Goal: Task Accomplishment & Management: Complete application form

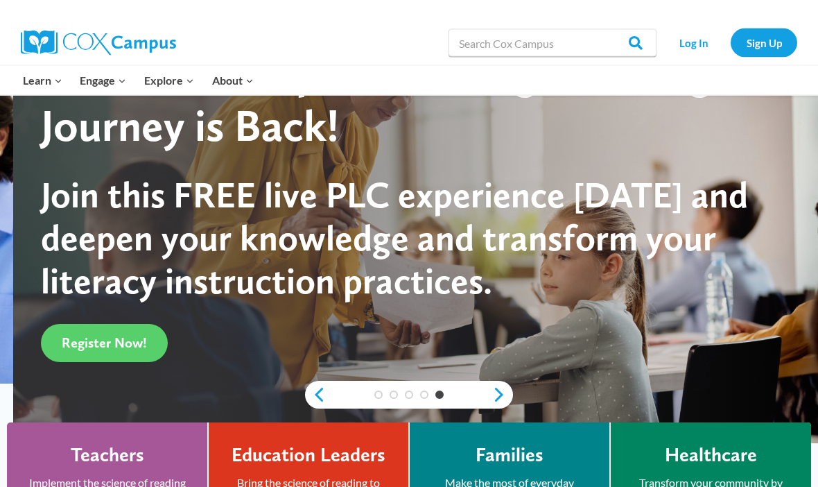
scroll to position [76, 0]
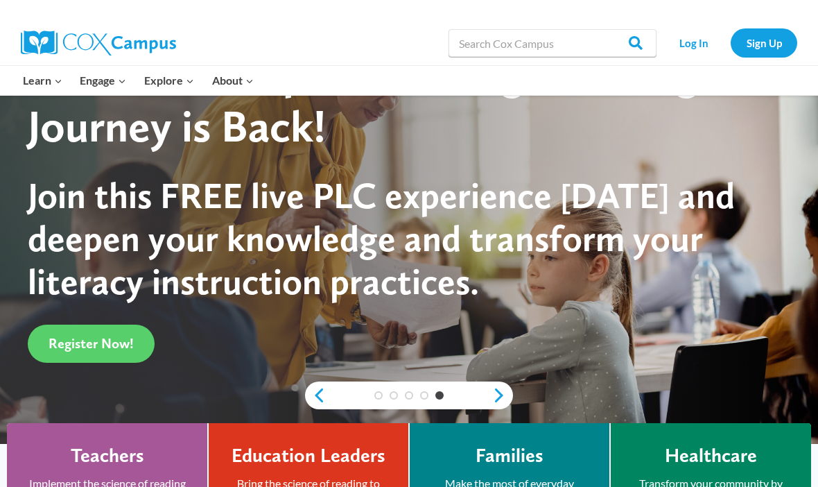
click at [98, 336] on span "Register Now!" at bounding box center [91, 343] width 85 height 17
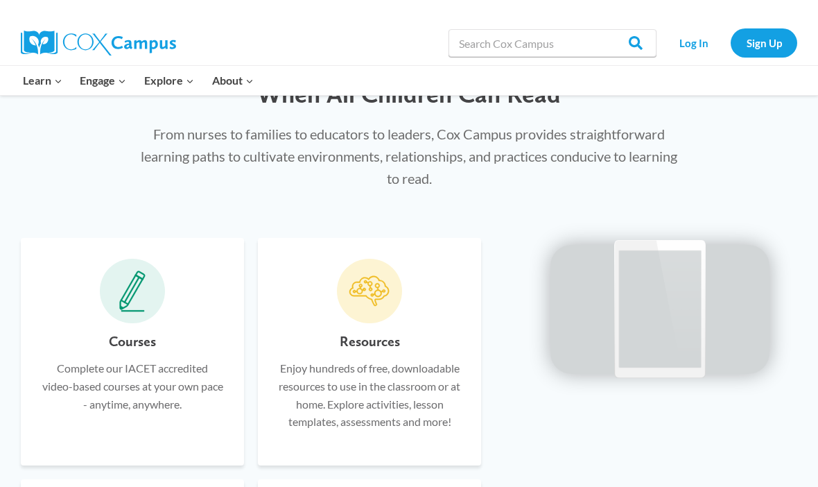
scroll to position [716, 0]
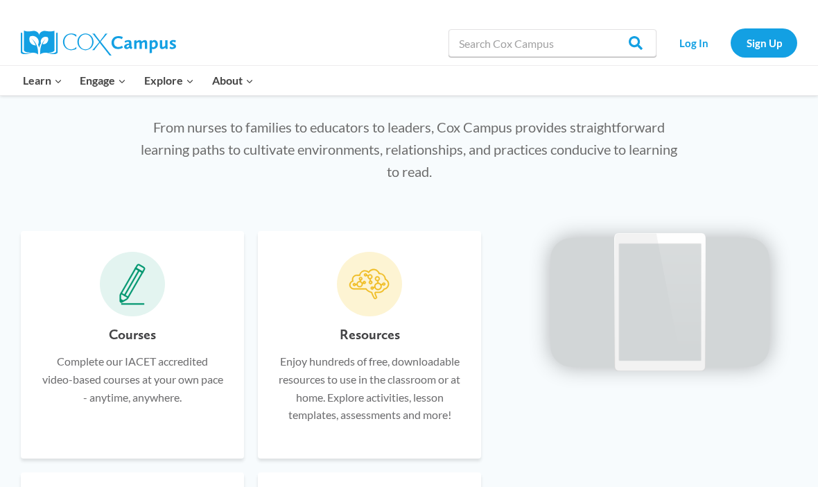
click at [656, 352] on video at bounding box center [660, 300] width 208 height 104
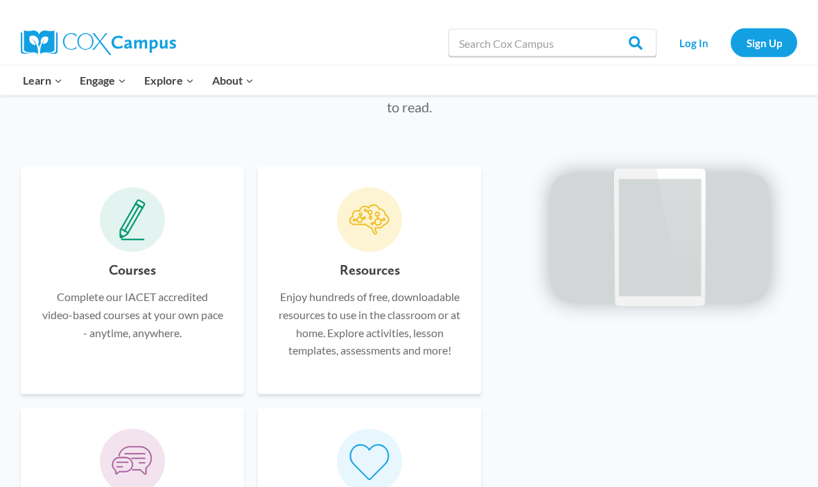
scroll to position [779, 0]
click at [646, 288] on video at bounding box center [660, 236] width 208 height 104
click at [240, 156] on div "Courses Complete our IACET accredited video-based courses at your own pace - an…" at bounding box center [409, 444] width 818 height 596
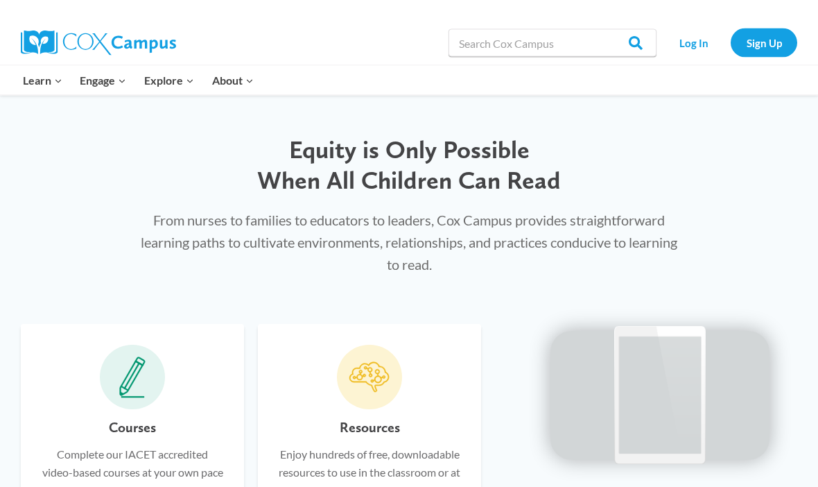
scroll to position [623, 0]
click at [758, 45] on link "Sign Up" at bounding box center [764, 42] width 67 height 28
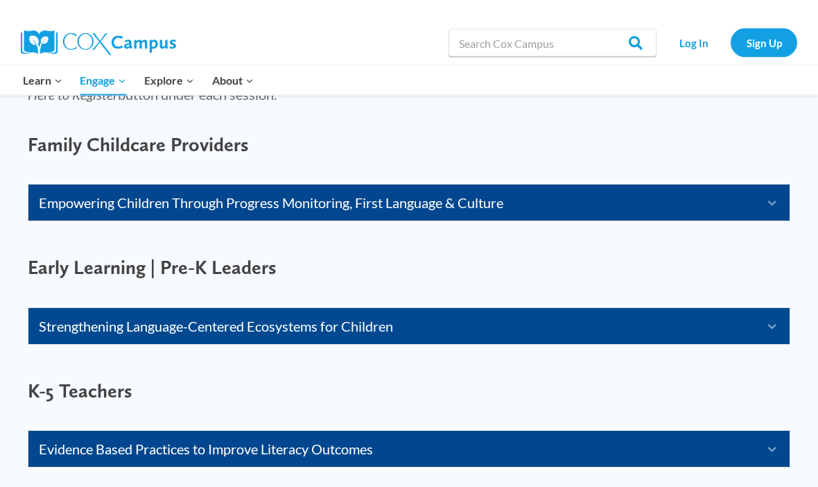
scroll to position [890, 0]
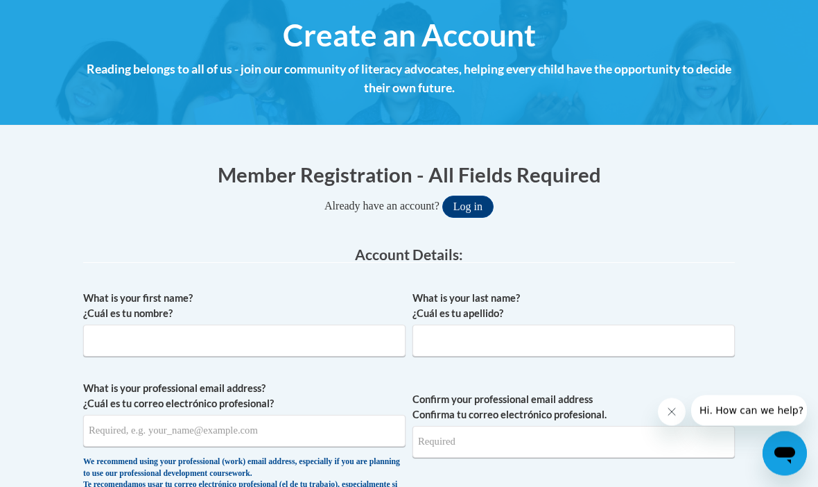
scroll to position [156, 0]
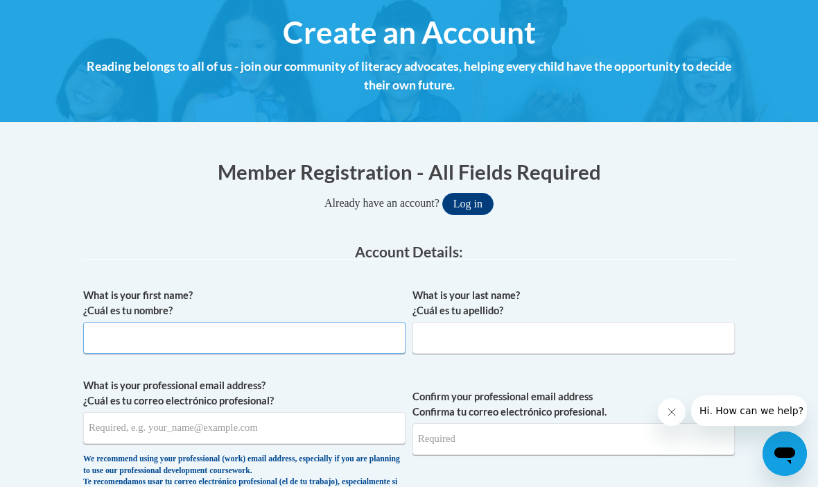
click at [145, 341] on input "What is your first name? ¿Cuál es tu nombre?" at bounding box center [244, 338] width 322 height 32
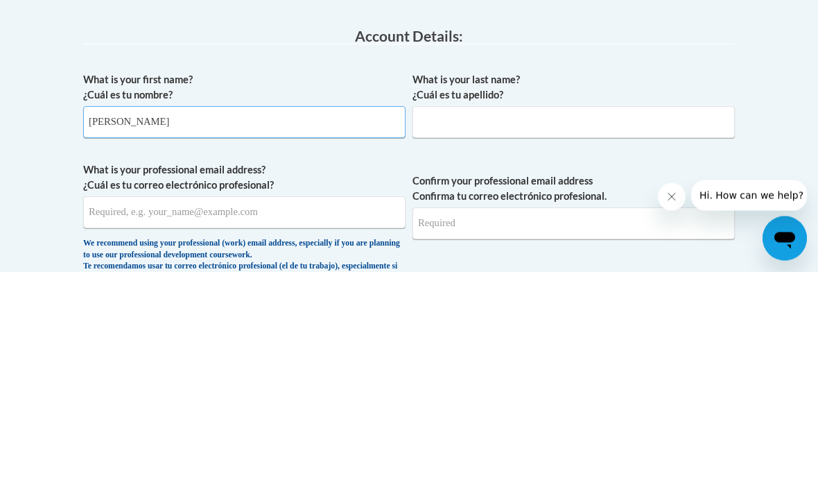
type input "[PERSON_NAME]"
click at [477, 322] on input "What is your last name? ¿Cuál es tu apellido?" at bounding box center [574, 338] width 322 height 32
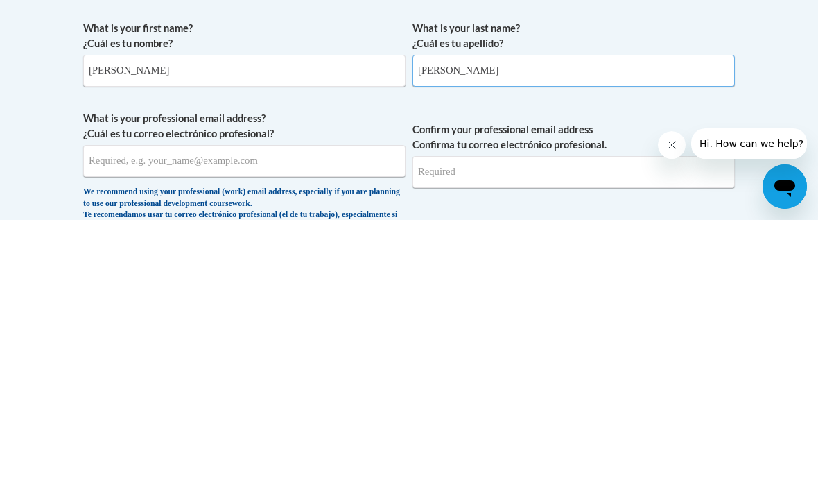
type input "Frank"
click at [106, 412] on input "What is your professional email address? ¿Cuál es tu correo electrónico profesi…" at bounding box center [244, 428] width 322 height 32
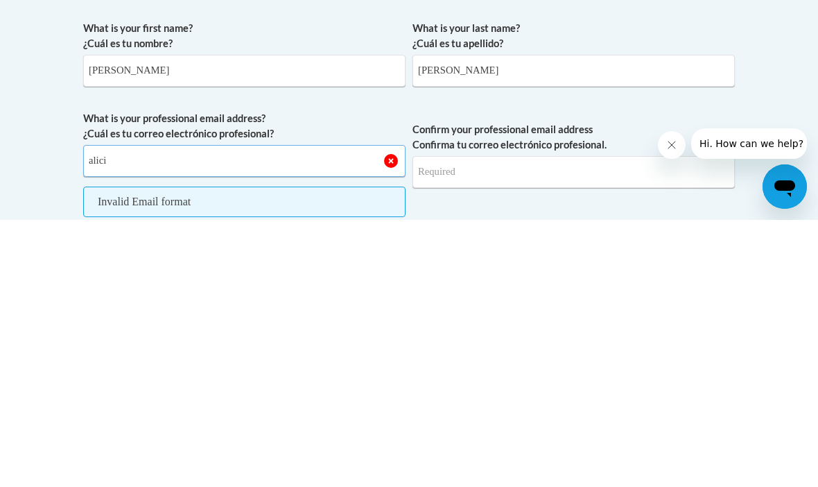
type input "alicia"
type input "alicia.frank12@yahoo.com"
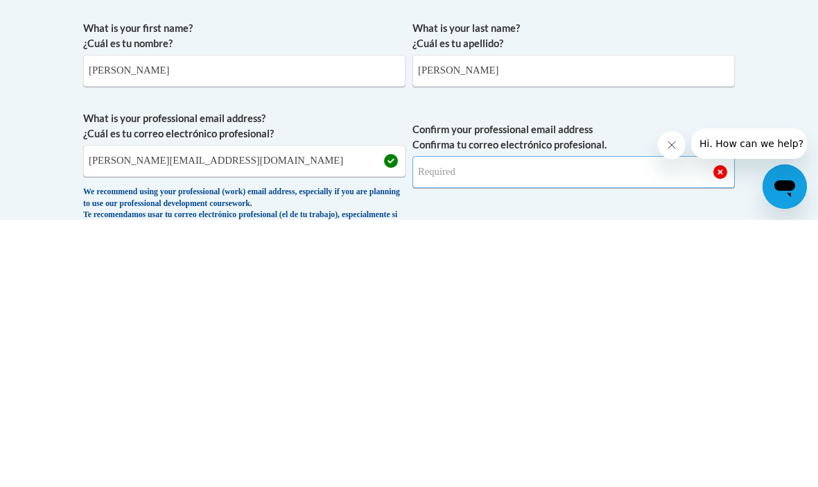
click at [520, 423] on input "Confirm your professional email address Confirma tu correo electrónico profesio…" at bounding box center [574, 439] width 322 height 32
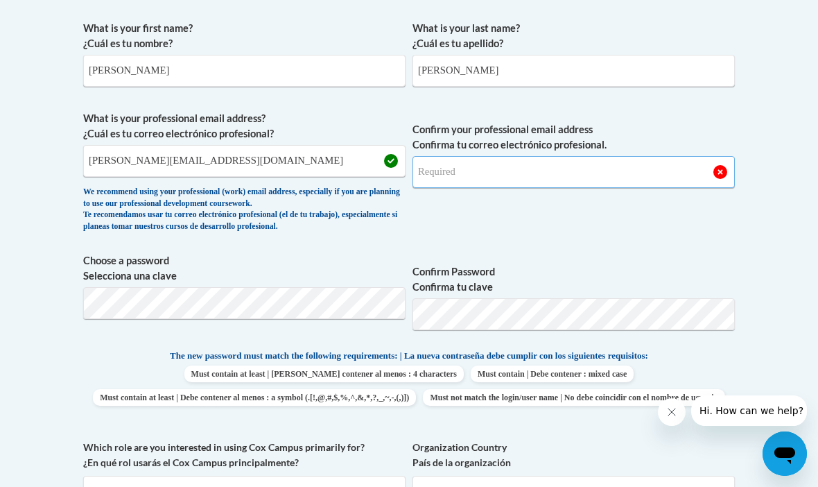
click at [452, 171] on input "Confirm your professional email address Confirma tu correo electrónico profesio…" at bounding box center [574, 172] width 322 height 32
type input "alicia.frank12@yahoo.cm"
click at [727, 48] on label "What is your last name? ¿Cuál es tu apellido?" at bounding box center [574, 36] width 322 height 31
click at [727, 55] on input "Frank" at bounding box center [574, 71] width 322 height 32
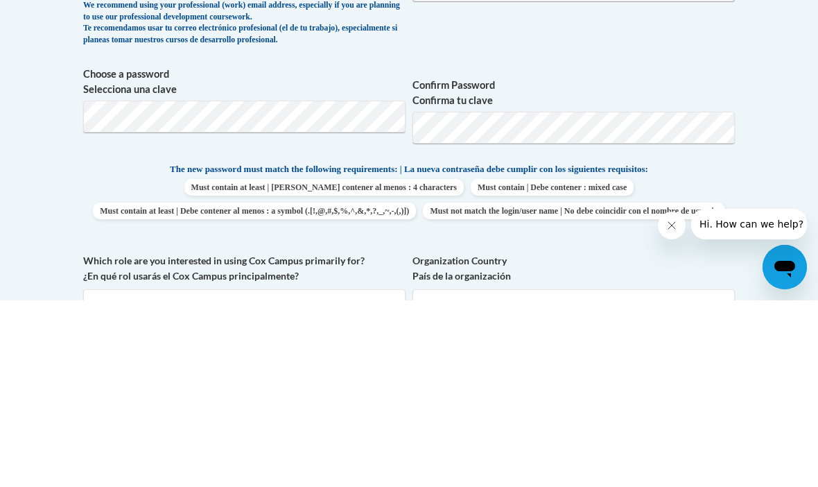
scroll to position [371, 0]
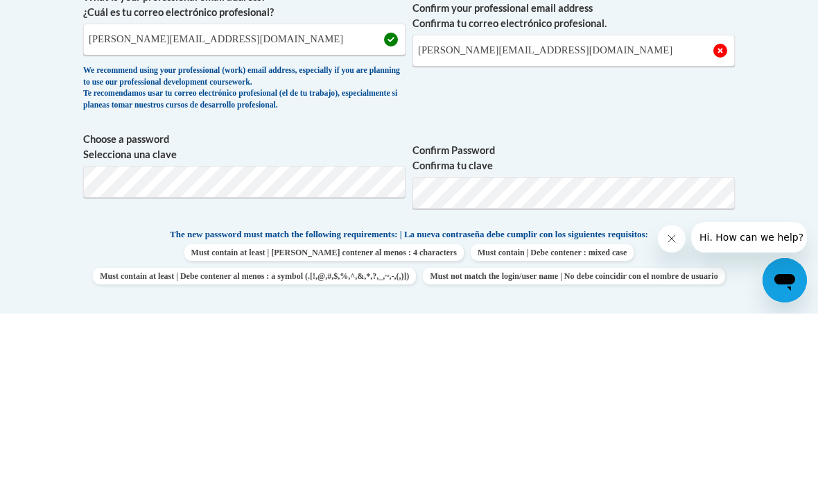
type input "FrankRiley"
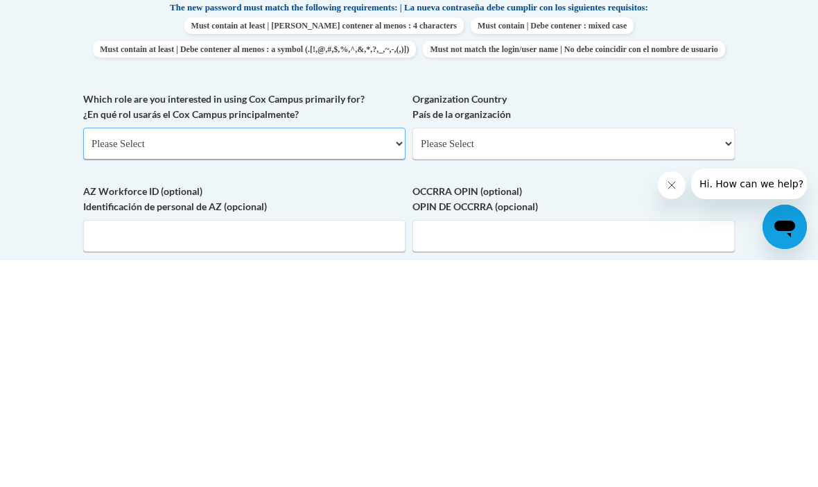
click at [107, 354] on select "Please Select College/University | Colegio/Universidad Community/Nonprofit Part…" at bounding box center [244, 370] width 322 height 32
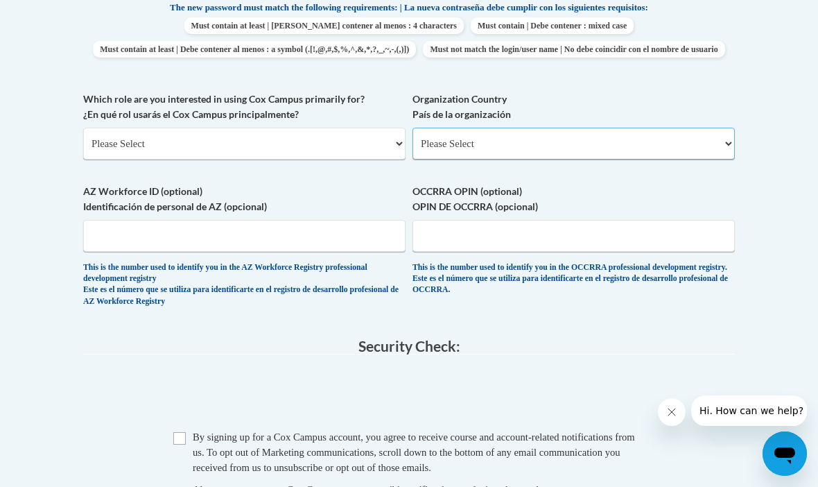
click at [700, 135] on select "Please Select United States | Estados Unidos Outside of the United States | Fue…" at bounding box center [574, 144] width 322 height 32
select select "ad49bcad-a171-4b2e-b99c-48b446064914"
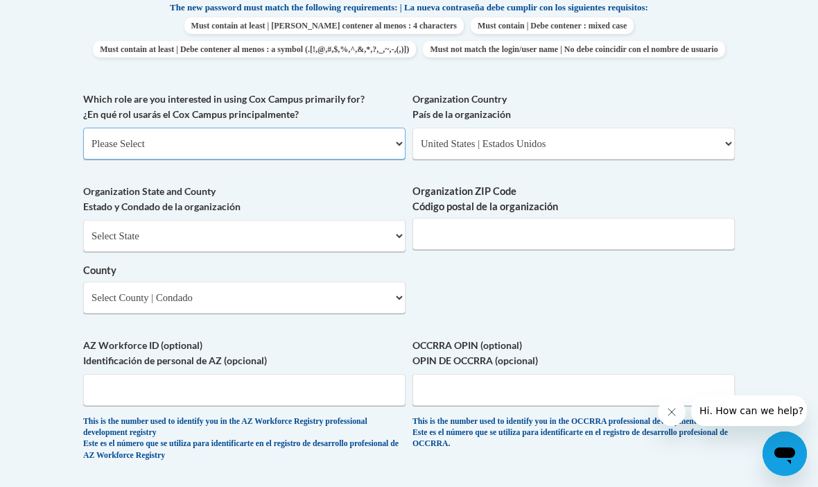
click at [182, 140] on select "Please Select College/University | Colegio/Universidad Community/Nonprofit Part…" at bounding box center [244, 144] width 322 height 32
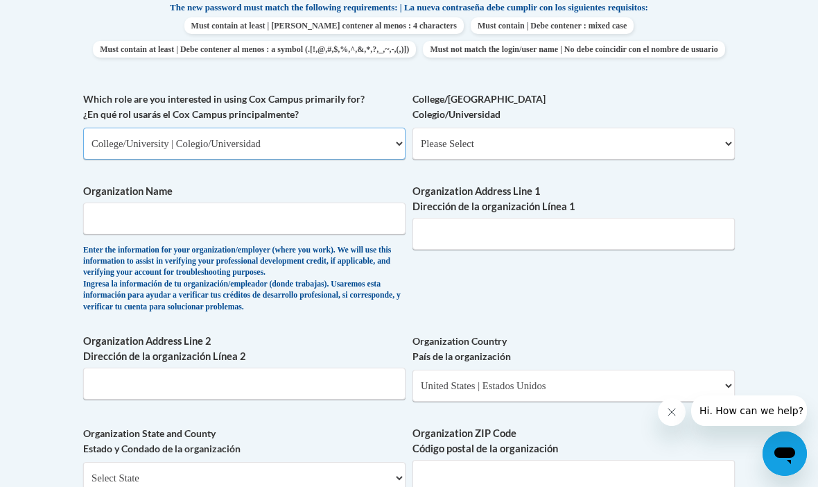
click at [180, 130] on select "Please Select College/University | Colegio/Universidad Community/Nonprofit Part…" at bounding box center [244, 144] width 322 height 32
select select "fbf2d438-af2f-41f8-98f1-81c410e29de3"
click at [812, 6] on body "This site uses cookies to help improve your learning experience. By continuing …" at bounding box center [409, 294] width 818 height 2130
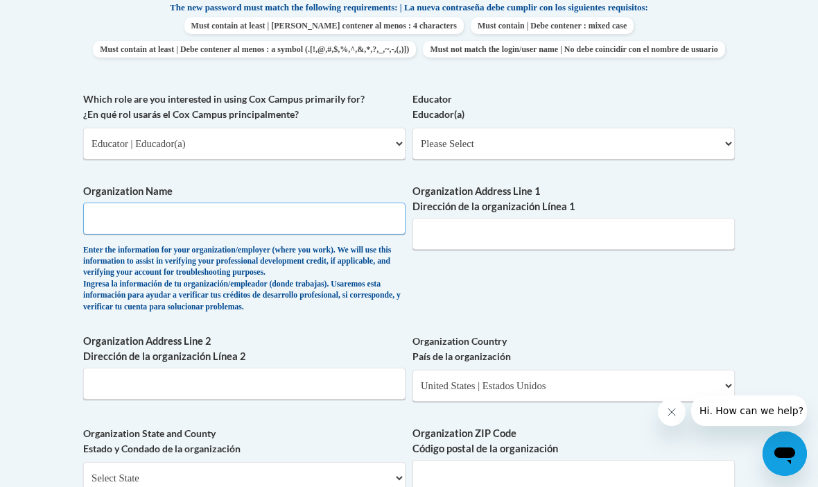
click at [107, 202] on input "Organization Name" at bounding box center [244, 218] width 322 height 32
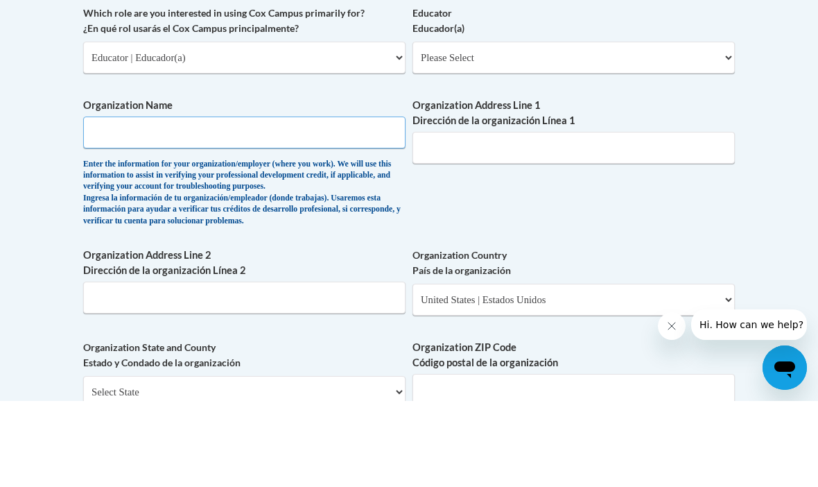
click at [110, 202] on input "Organization Name" at bounding box center [244, 218] width 322 height 32
click at [44, 152] on body "This site uses cookies to help improve your learning experience. By continuing …" at bounding box center [409, 294] width 818 height 2130
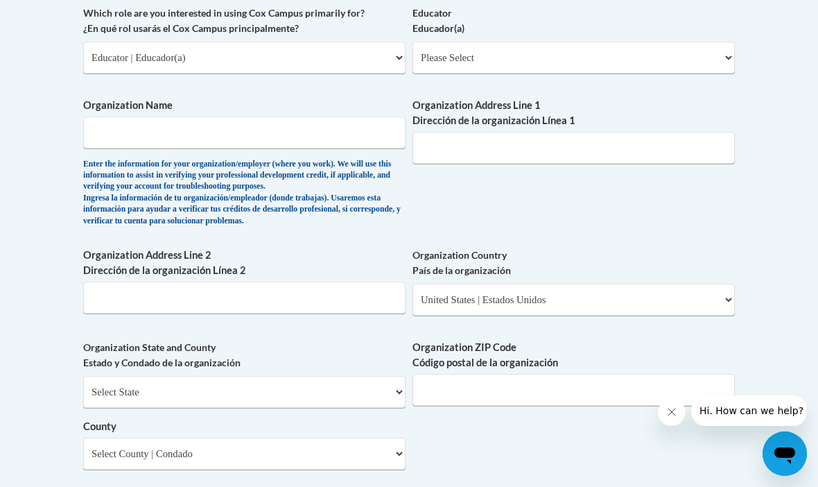
click at [3, 146] on body "This site uses cookies to help improve your learning experience. By continuing …" at bounding box center [409, 208] width 818 height 2130
click at [106, 118] on input "Organization Name" at bounding box center [244, 132] width 322 height 32
type input "Rainbow Nursery School"
click at [483, 135] on input "Organization Address Line 1 Dirección de la organización Línea 1" at bounding box center [574, 148] width 322 height 32
click at [687, 56] on select "Please Select Early Learning/Daycare Teacher/Family Home Care Provider | Maestr…" at bounding box center [574, 58] width 322 height 32
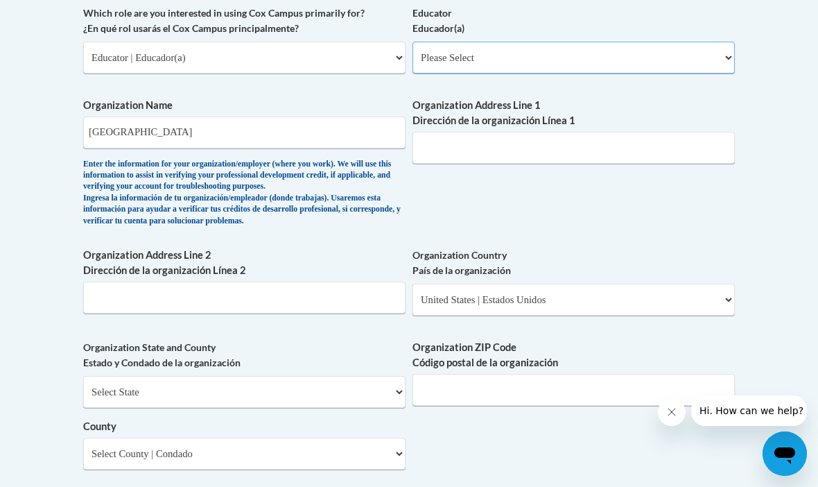
select select "5e2af403-4f2c-4e49-a02f-103e55d7b75b"
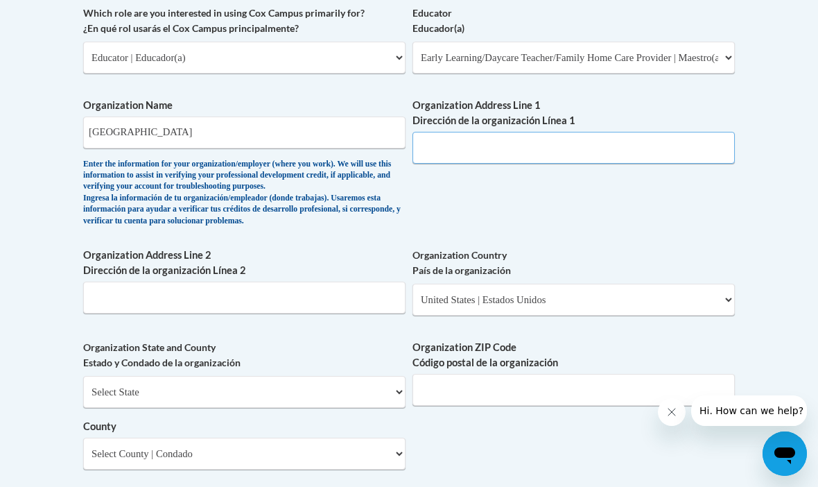
click at [507, 135] on input "Organization Address Line 1 Dirección de la organización Línea 1" at bounding box center [574, 148] width 322 height 32
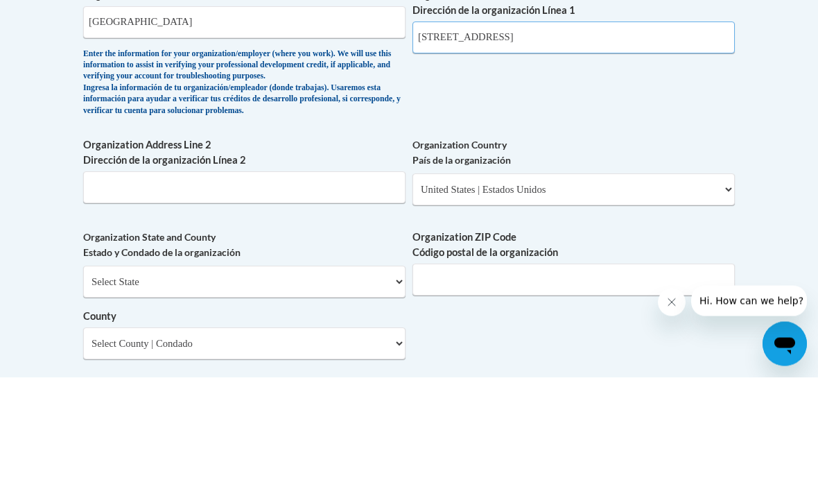
type input "8420 Six Mile Lane"
click at [291, 282] on input "Organization Address Line 2 Dirección de la organización Línea 2" at bounding box center [244, 298] width 322 height 32
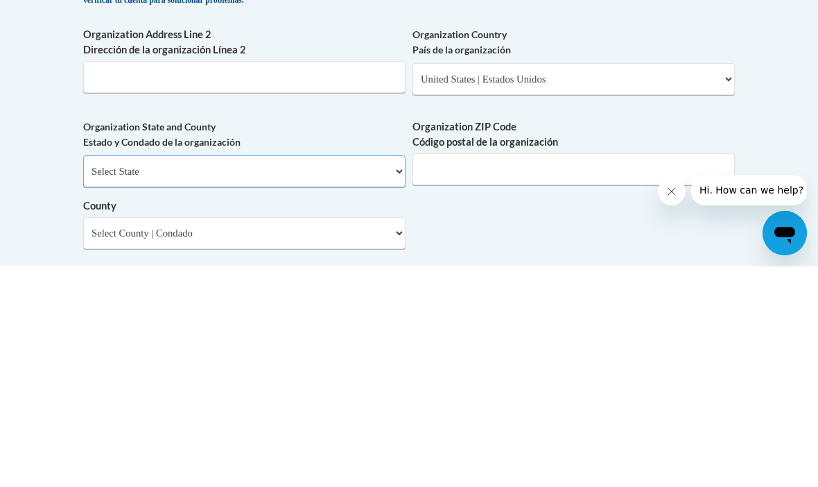
click at [185, 376] on select "Select State Alabama Alaska Arizona Arkansas California Colorado Connecticut De…" at bounding box center [244, 392] width 322 height 32
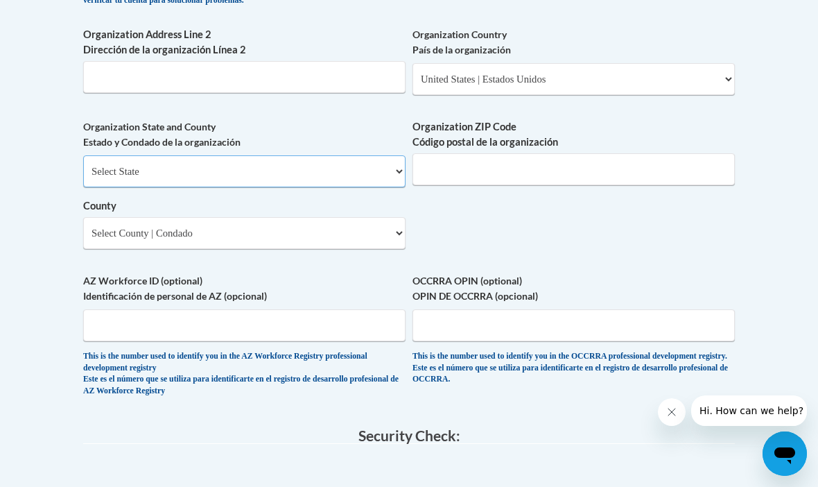
select select "[US_STATE]"
click at [464, 153] on input "Organization ZIP Code Código postal de la organización" at bounding box center [574, 169] width 322 height 32
type input "40220"
click at [195, 217] on select "Select County Adair Allen Anderson Ballard Barren Bath Bell Boone Bourbon Boyd …" at bounding box center [244, 233] width 322 height 32
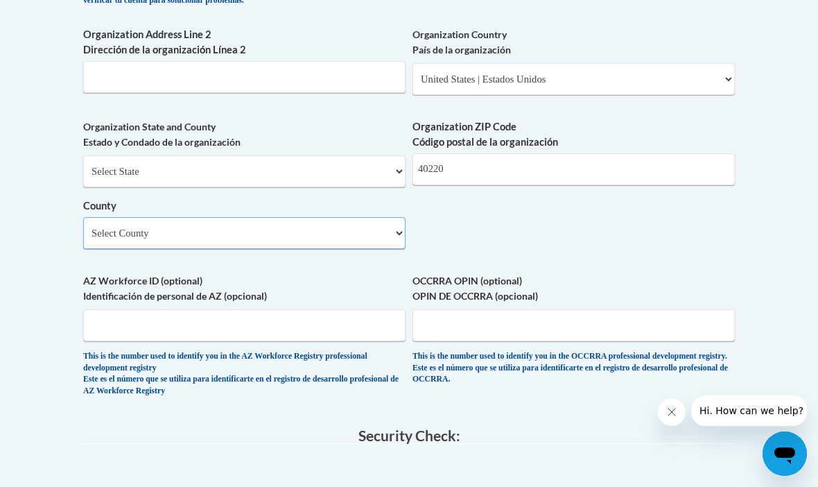
scroll to position [1162, 0]
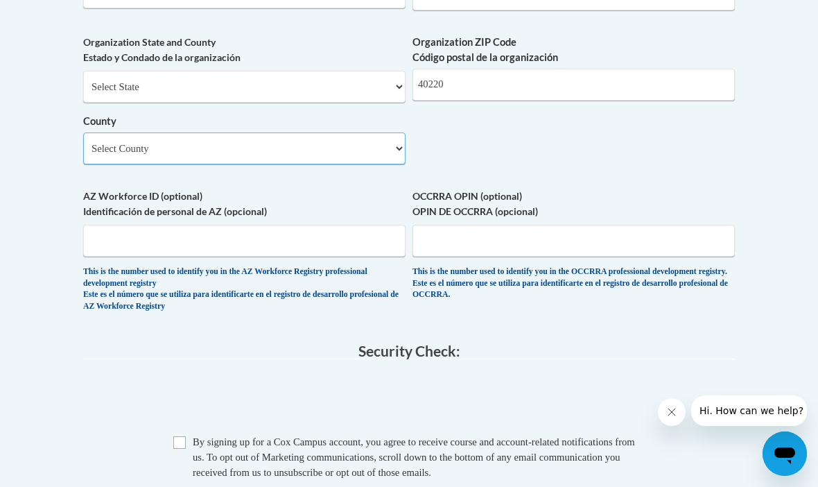
select select "Jefferson"
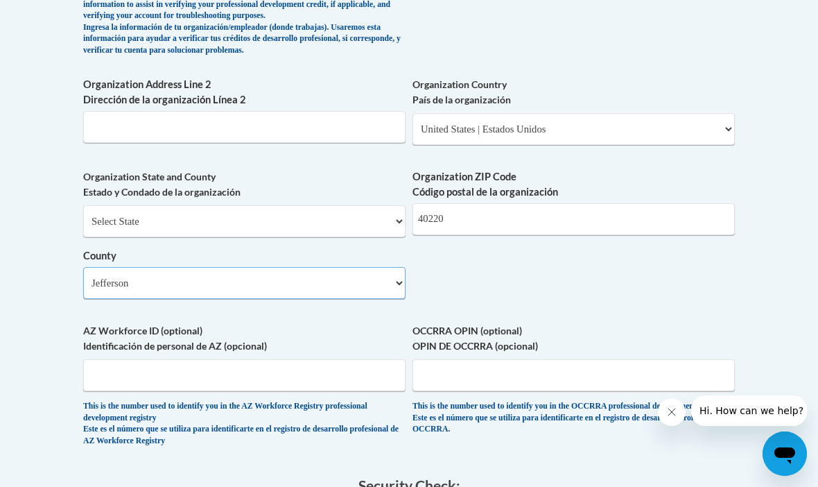
scroll to position [1027, 0]
click at [154, 122] on input "Organization Address Line 2 Dirección de la organización Línea 2" at bounding box center [244, 128] width 322 height 32
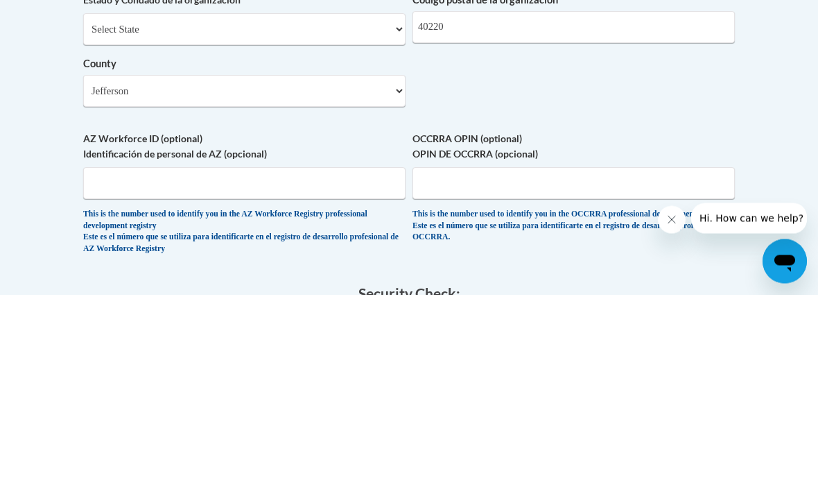
type input "Same"
click at [215, 360] on input "AZ Workforce ID (optional) Identificación de personal de AZ (opcional)" at bounding box center [244, 376] width 322 height 32
click at [323, 324] on label "AZ Workforce ID (optional) Identificación de personal de AZ (opcional)" at bounding box center [244, 339] width 322 height 31
click at [323, 360] on input "AZ Workforce ID (optional) Identificación de personal de AZ (opcional)" at bounding box center [244, 376] width 322 height 32
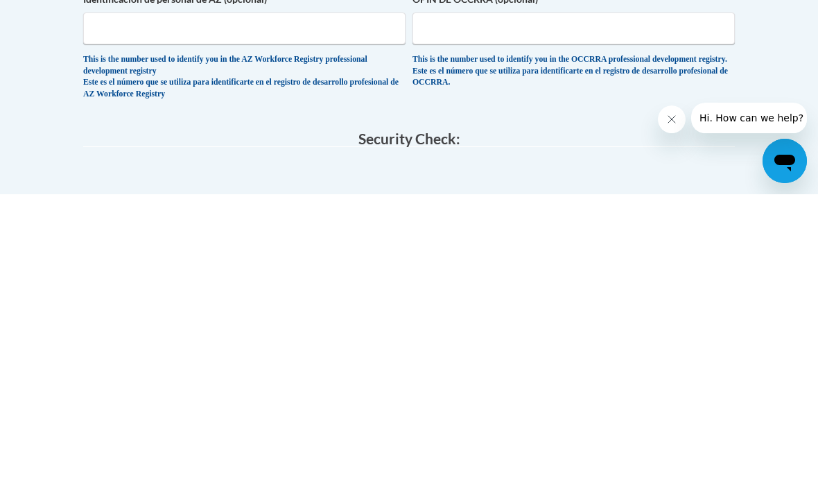
scroll to position [1375, 0]
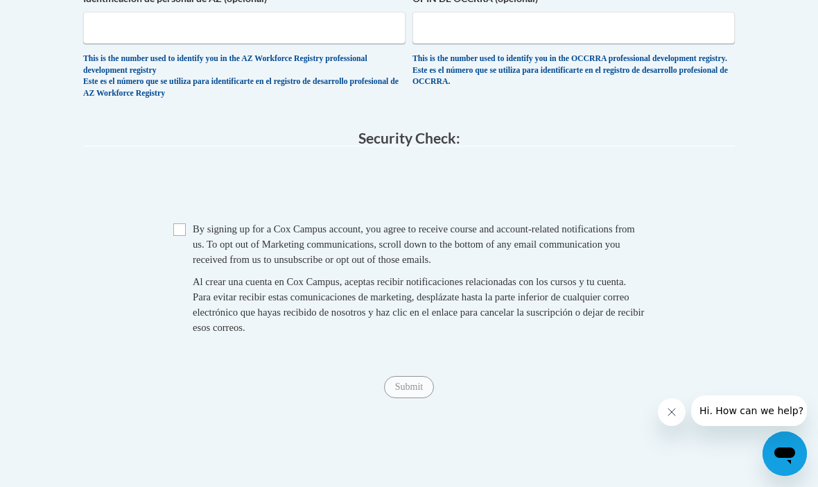
click at [182, 223] on input "Checkbox" at bounding box center [179, 229] width 12 height 12
checkbox input "true"
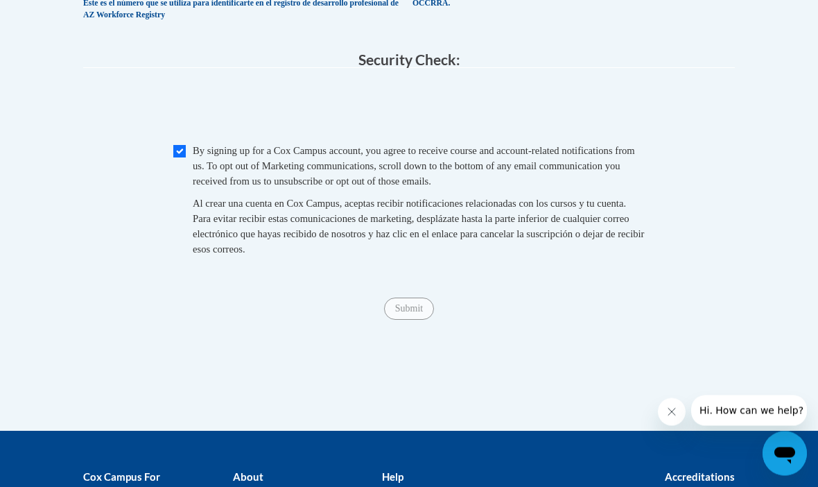
scroll to position [1453, 0]
click at [411, 297] on div "Submit Submit" at bounding box center [409, 308] width 652 height 22
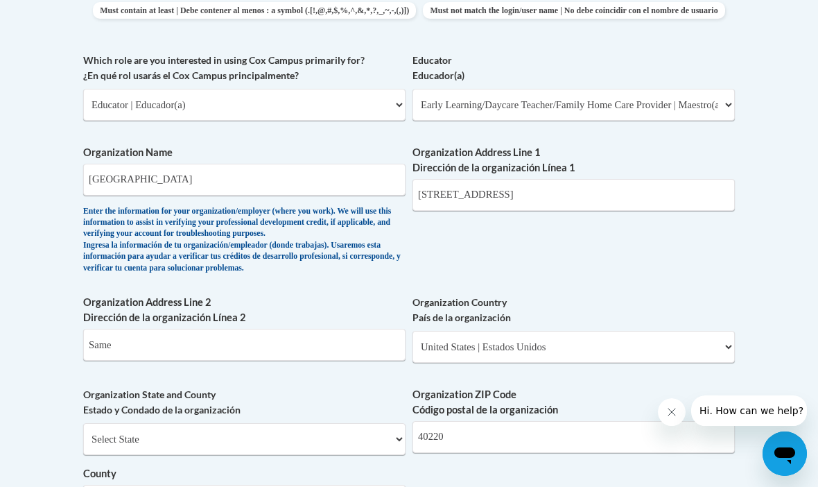
scroll to position [808, 0]
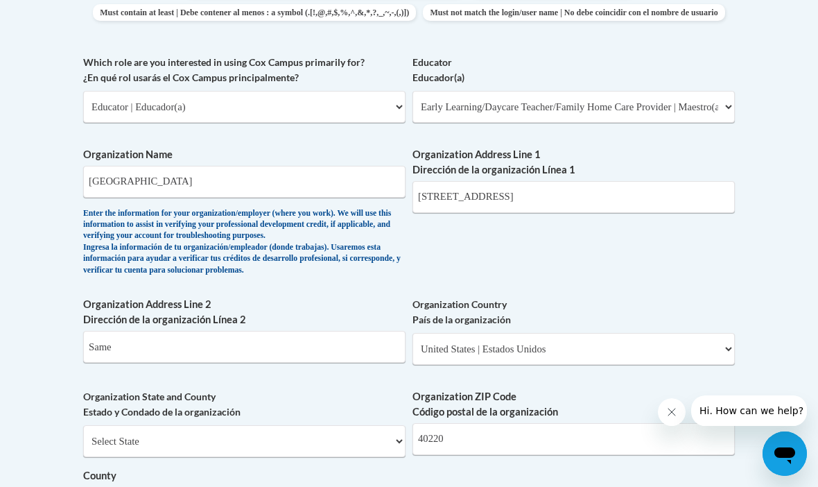
click at [797, 356] on body "This site uses cookies to help improve your learning experience. By continuing …" at bounding box center [409, 257] width 818 height 2130
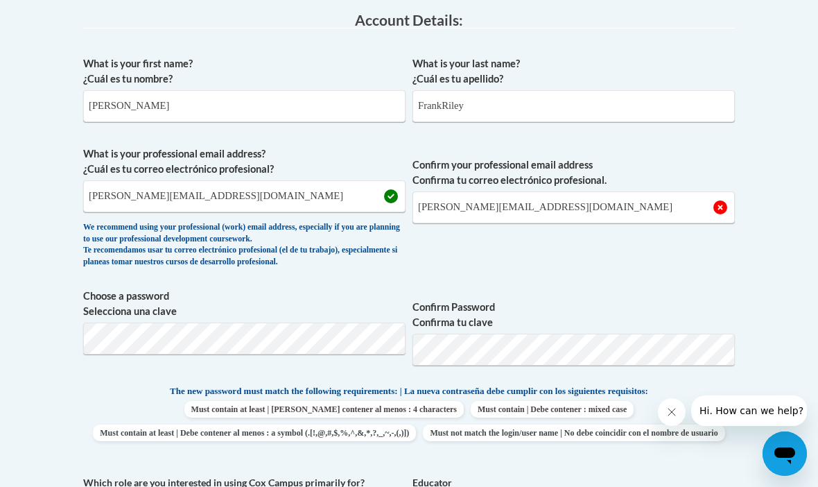
scroll to position [387, 0]
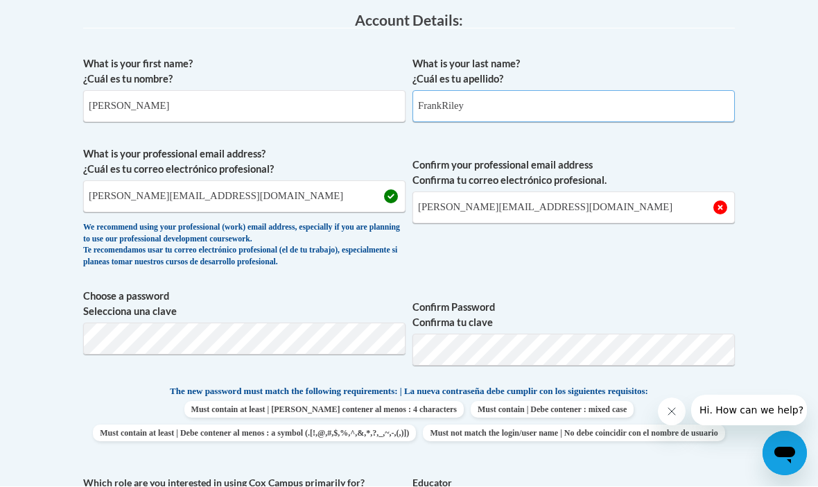
click at [508, 112] on input "FrankRiley" at bounding box center [574, 107] width 322 height 32
type input "Frank"
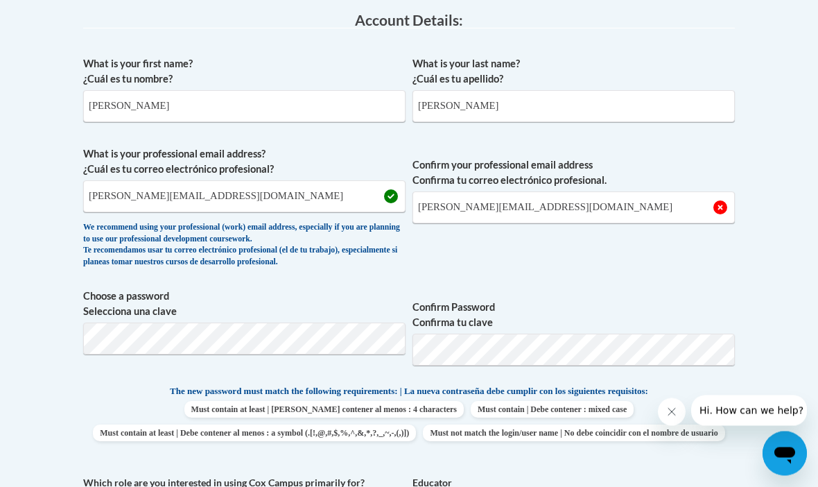
click at [668, 147] on span "Confirm your professional email address Confirma tu correo electrónico profesio…" at bounding box center [574, 211] width 322 height 128
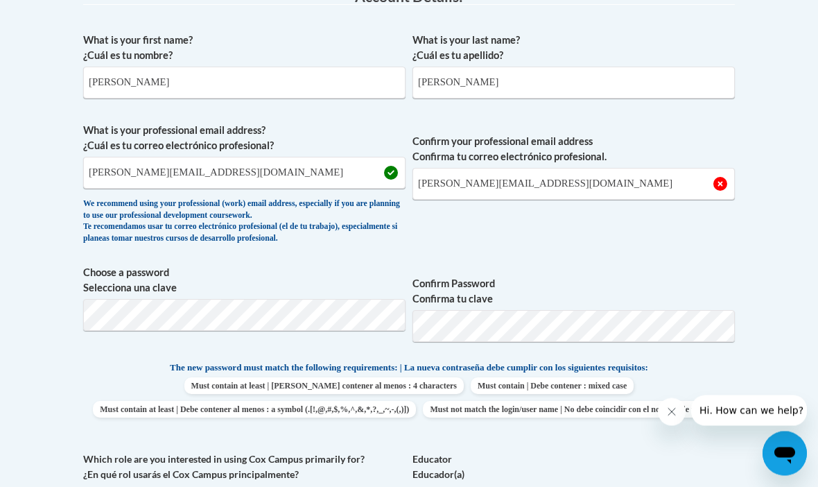
scroll to position [411, 0]
click at [549, 175] on input "alicia.frank12@yahoo.cm" at bounding box center [574, 184] width 322 height 32
click at [553, 178] on input "alicia.frank12@yahoo.cm" at bounding box center [574, 185] width 322 height 32
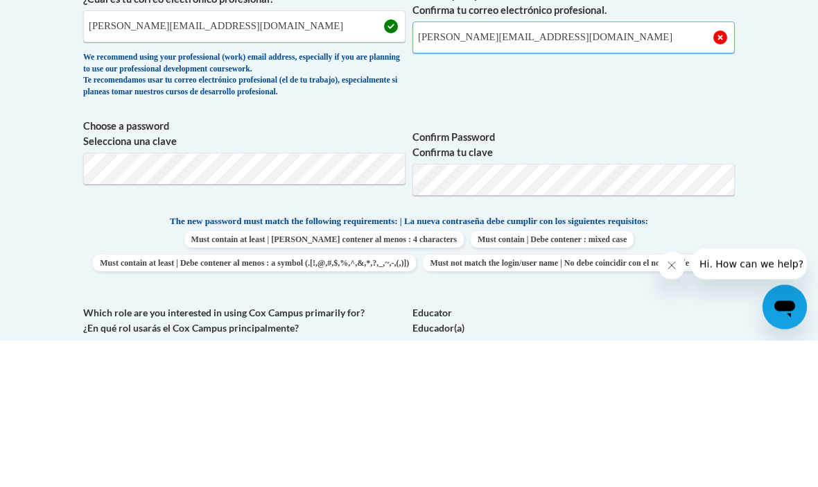
type input "alicia.frank12@yahoo.com"
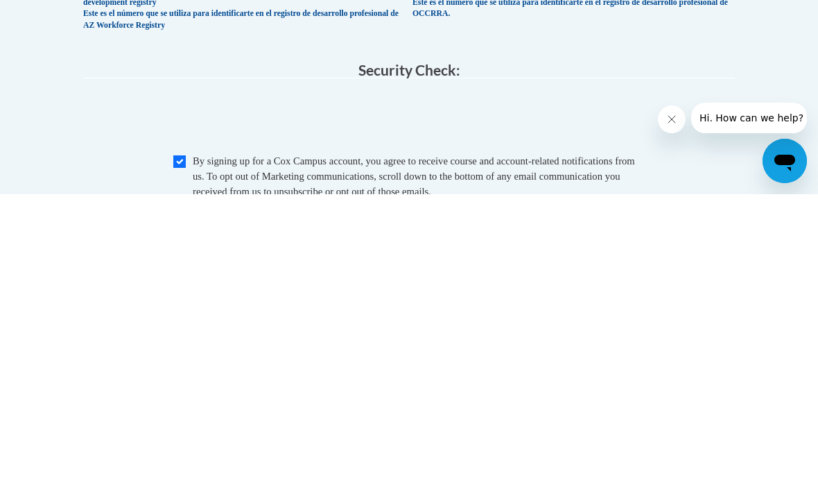
scroll to position [1444, 0]
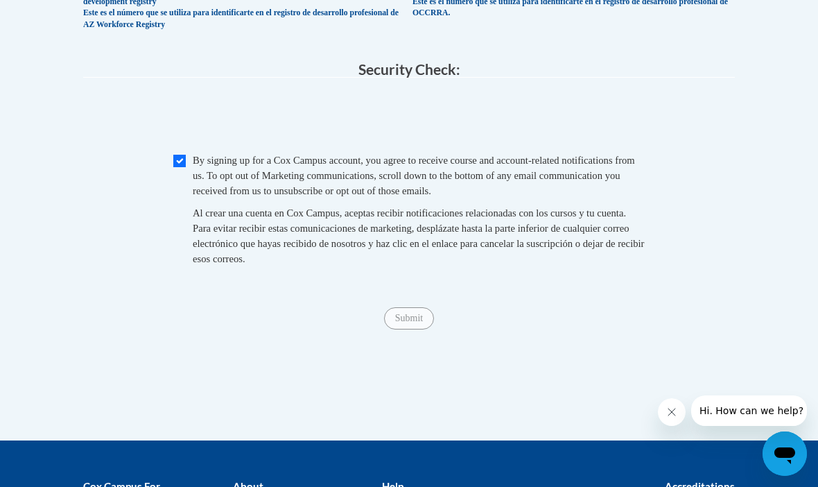
click at [702, 155] on div "Checkbox By signing up for a Cox Campus account, you agree to receive course an…" at bounding box center [409, 217] width 652 height 128
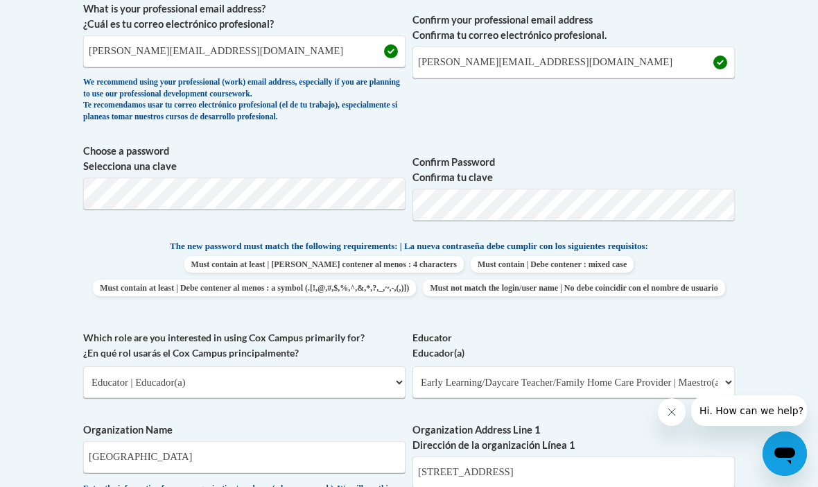
scroll to position [587, 0]
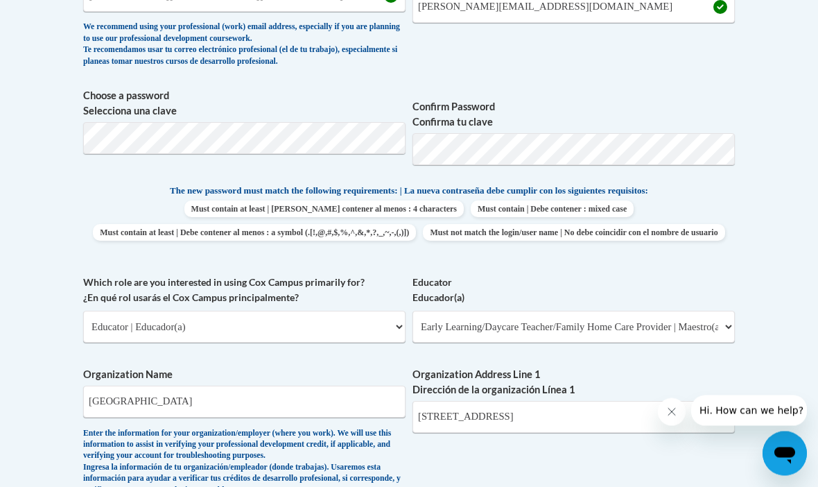
click at [24, 203] on body "This site uses cookies to help improve your learning experience. By continuing …" at bounding box center [409, 478] width 818 height 2130
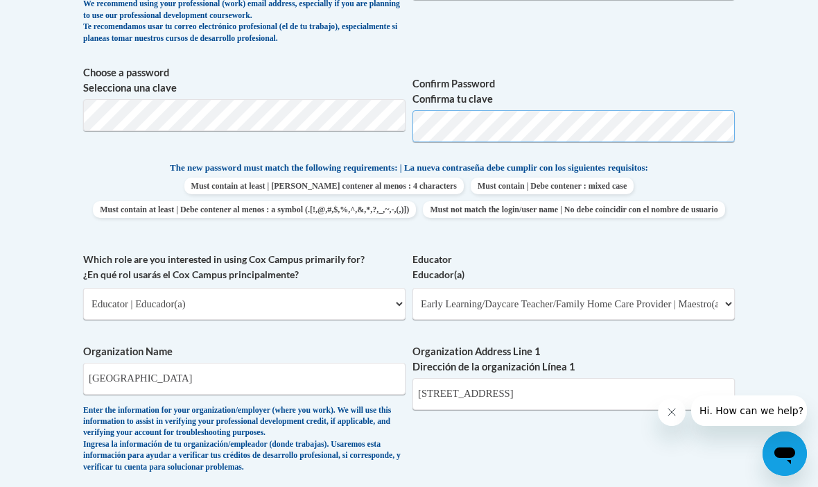
scroll to position [610, 0]
click at [58, 146] on body "This site uses cookies to help improve your learning experience. By continuing …" at bounding box center [409, 455] width 818 height 2130
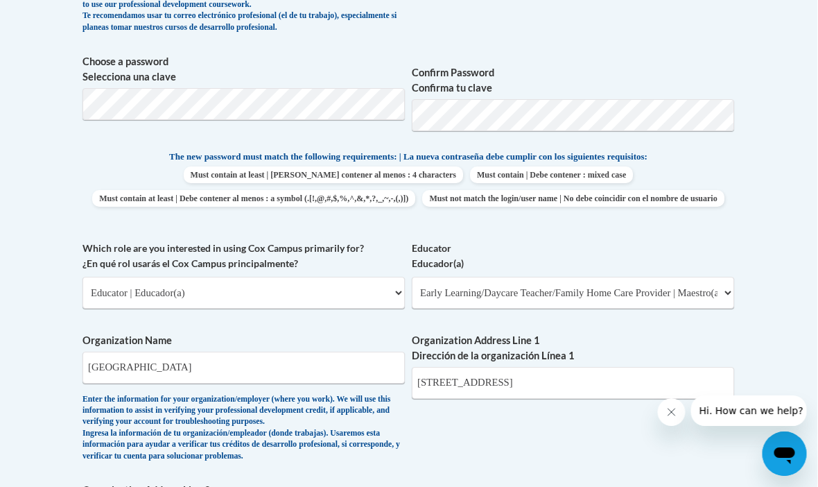
scroll to position [621, 21]
click at [708, 156] on p "The new password must match the following requirements: | La nueva contraseña d…" at bounding box center [409, 158] width 652 height 17
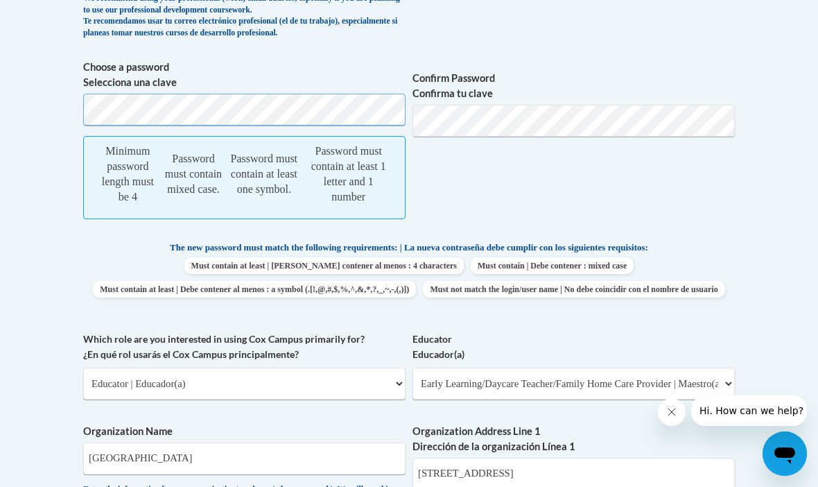
scroll to position [603, 21]
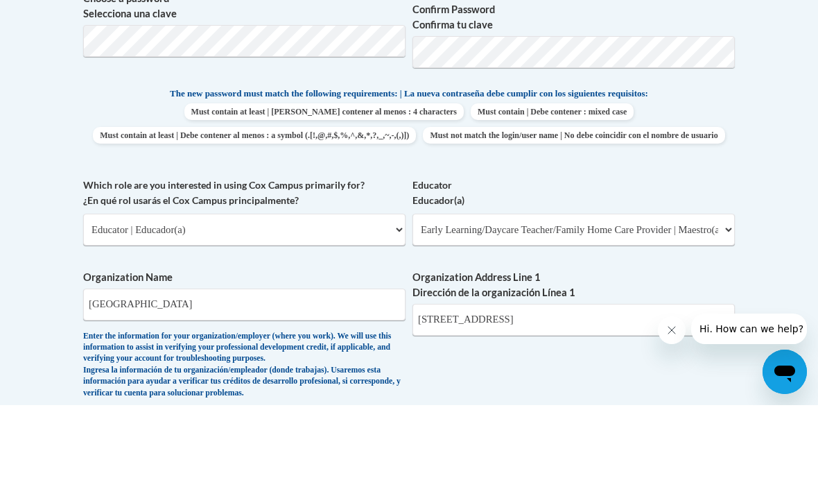
click at [576, 259] on label "Educator Educador(a)" at bounding box center [574, 274] width 322 height 31
click at [576, 295] on select "Please Select Early Learning/Daycare Teacher/Family Home Care Provider | Maestr…" at bounding box center [574, 311] width 322 height 32
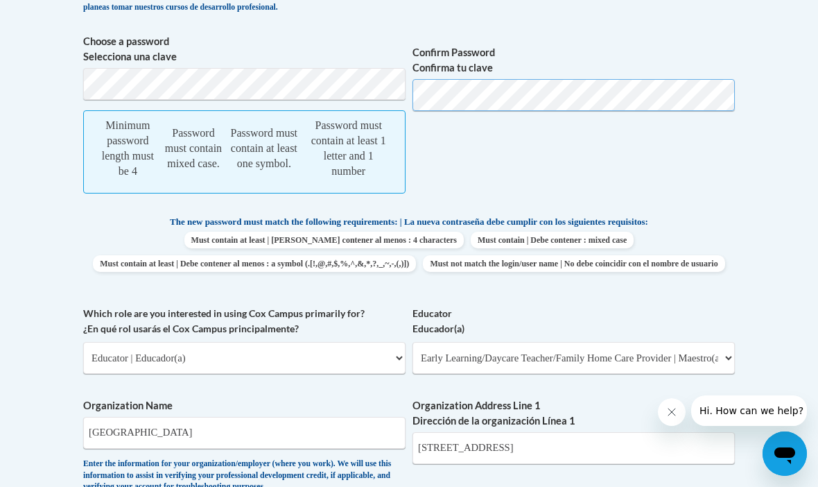
scroll to position [628, 74]
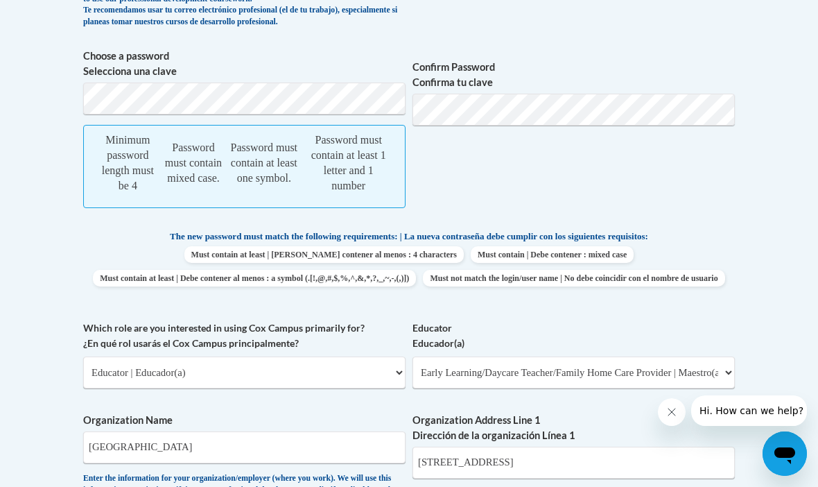
click at [83, 184] on span "Minimum password length must be 4 Password must contain mixed case. Password mu…" at bounding box center [244, 166] width 322 height 83
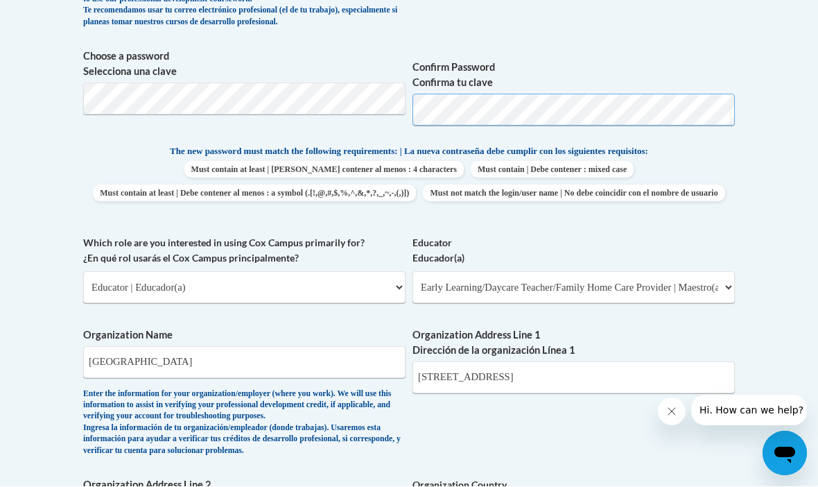
scroll to position [611, 74]
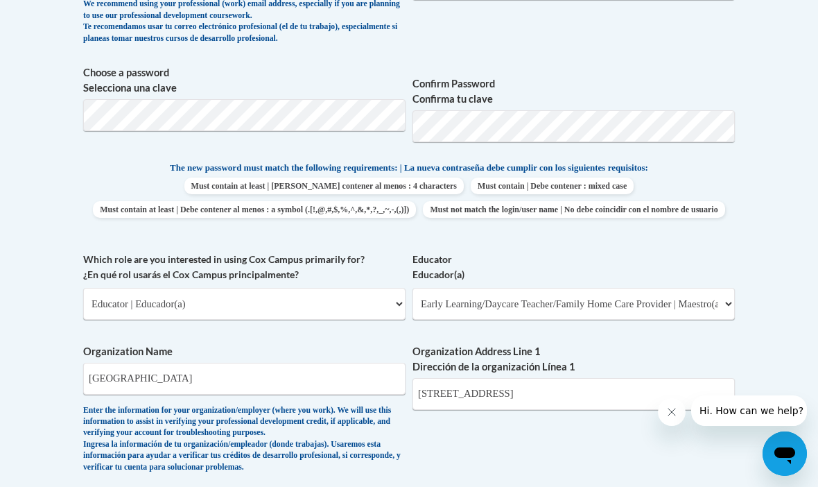
click at [606, 171] on p "The new password must match the following requirements: | La nueva contraseña d…" at bounding box center [409, 168] width 652 height 17
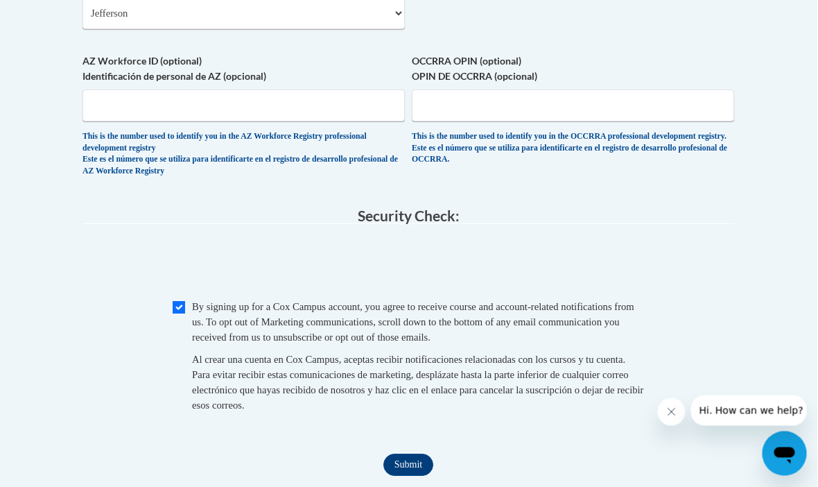
scroll to position [1297, 19]
click at [394, 454] on input "Submit" at bounding box center [409, 465] width 50 height 22
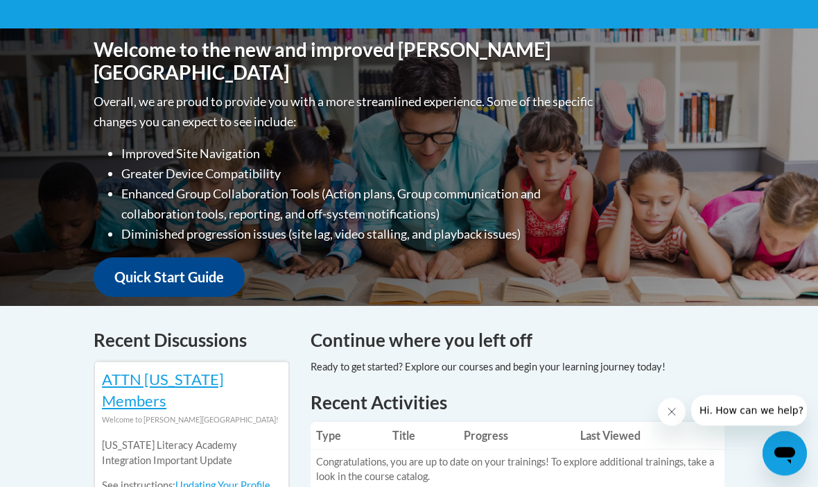
scroll to position [299, 0]
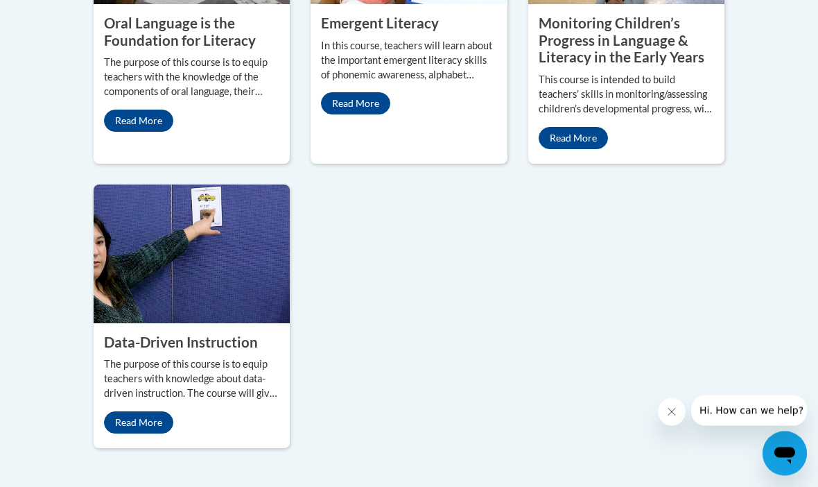
scroll to position [1562, 0]
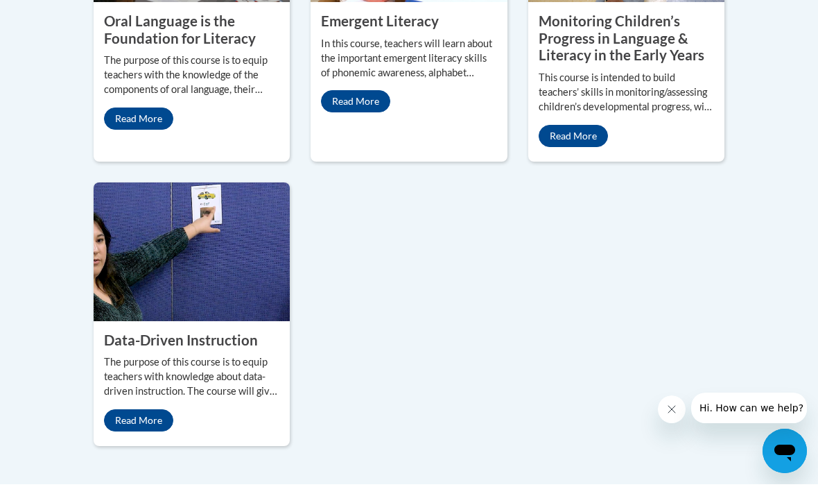
click at [153, 132] on link "Read More" at bounding box center [138, 121] width 69 height 22
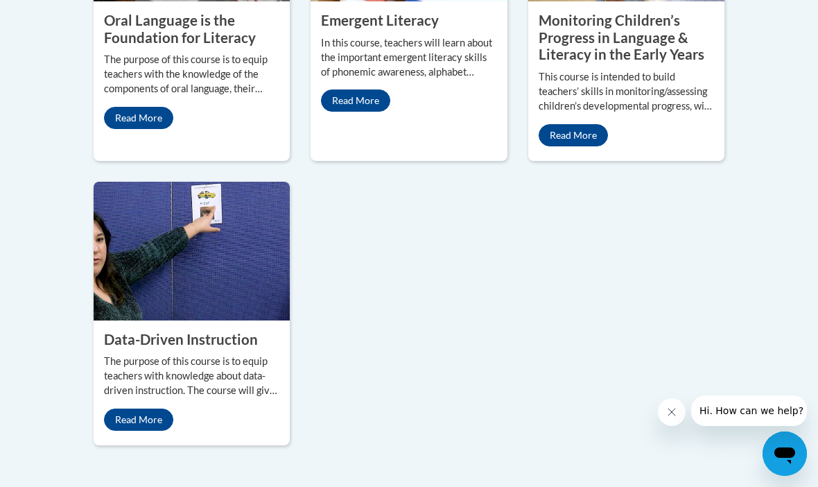
scroll to position [1564, 0]
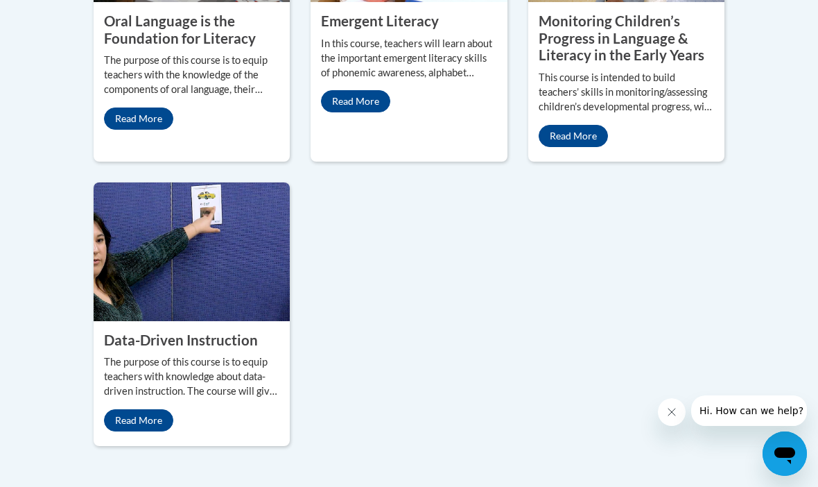
click at [367, 112] on link "Read More" at bounding box center [355, 101] width 69 height 22
click at [165, 130] on link "Read More" at bounding box center [138, 118] width 69 height 22
click at [589, 147] on link "Read More" at bounding box center [573, 136] width 69 height 22
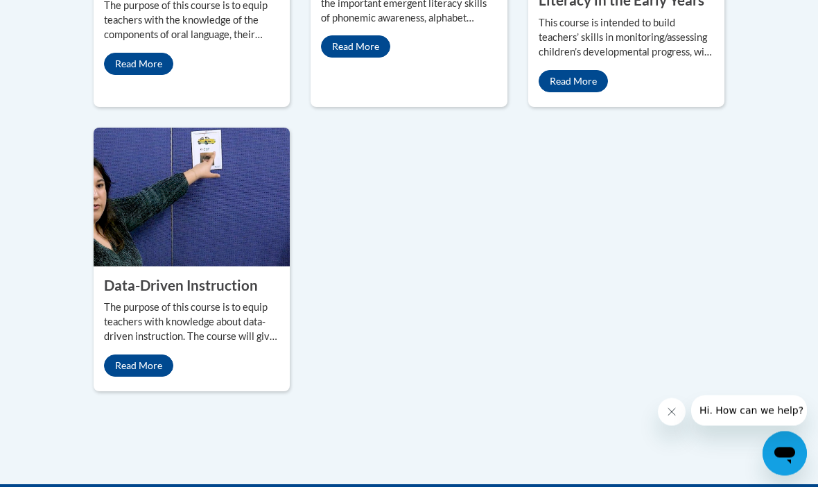
click at [159, 377] on link "Read More" at bounding box center [138, 366] width 69 height 22
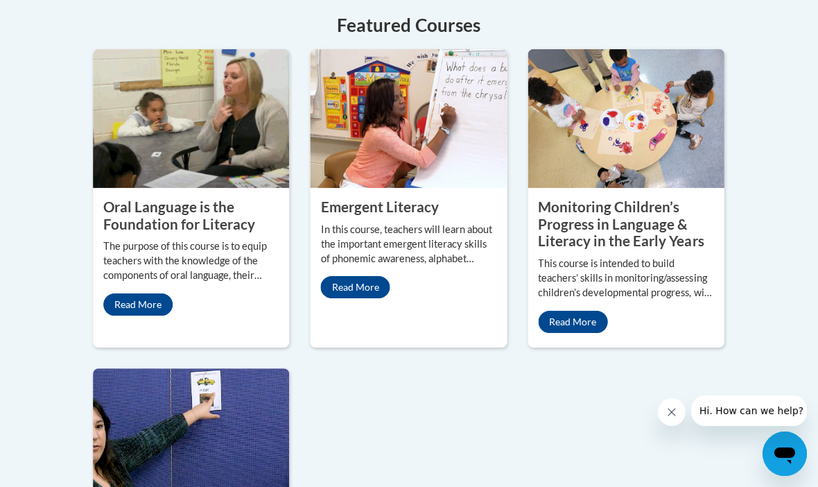
scroll to position [1379, 0]
click at [135, 316] on link "Read More" at bounding box center [138, 304] width 69 height 22
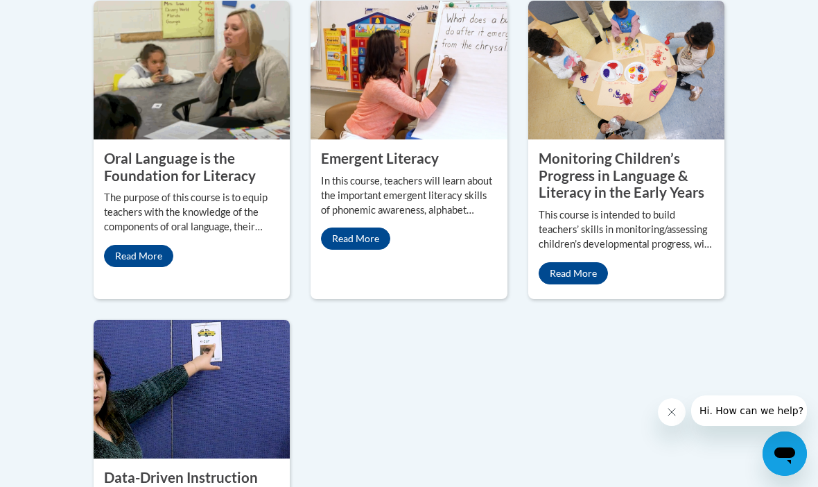
click at [372, 250] on link "Read More" at bounding box center [355, 238] width 69 height 22
click at [378, 250] on link "Read More" at bounding box center [355, 238] width 69 height 22
click at [376, 250] on link "Read More" at bounding box center [355, 238] width 69 height 22
click at [370, 250] on link "Read More" at bounding box center [355, 238] width 69 height 22
click at [368, 250] on link "Read More" at bounding box center [355, 238] width 69 height 22
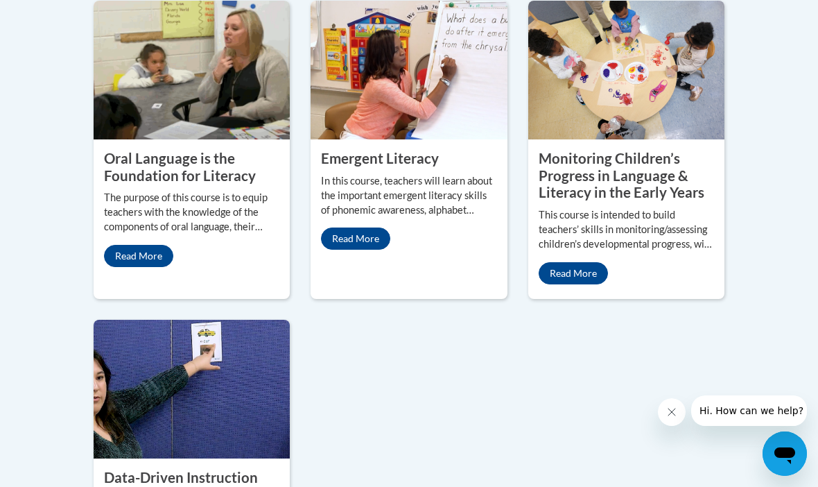
scroll to position [1062, 0]
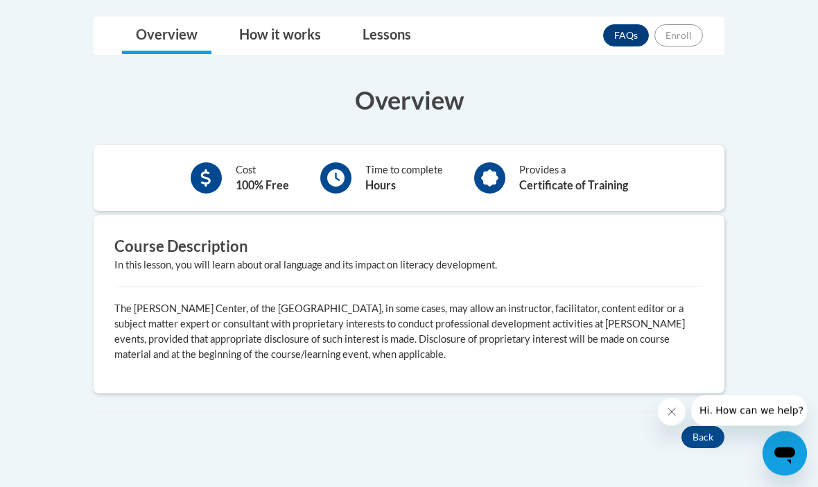
scroll to position [366, 0]
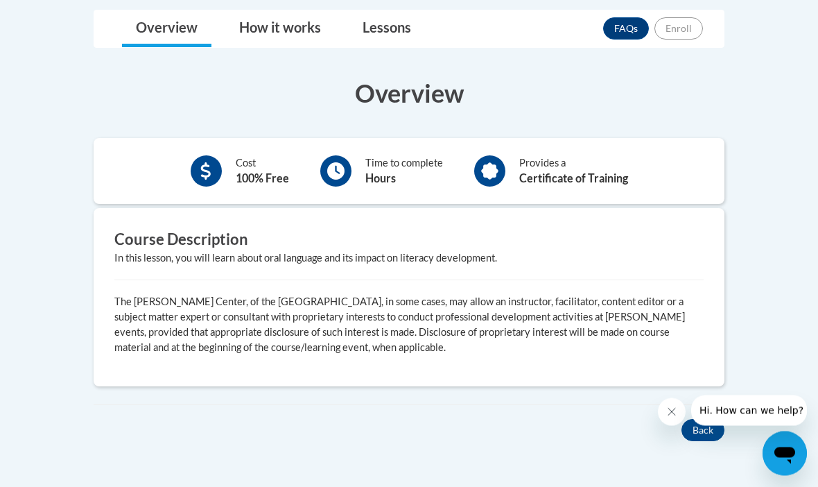
click at [345, 168] on div at bounding box center [335, 171] width 31 height 31
click at [379, 167] on div "Time to complete Hours" at bounding box center [404, 171] width 78 height 31
click at [557, 174] on b "Certificate of Training" at bounding box center [573, 178] width 109 height 13
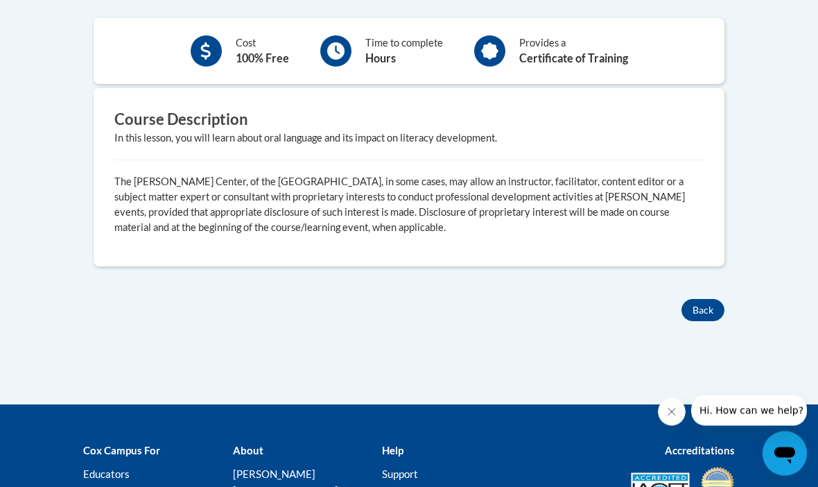
scroll to position [489, 0]
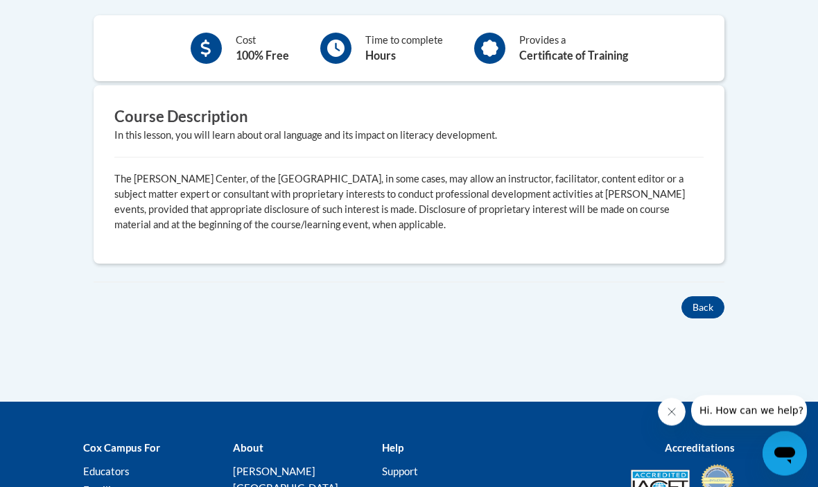
click at [68, 227] on body "This site uses cookies to help improve your learning experience. By continuing …" at bounding box center [409, 79] width 818 height 1136
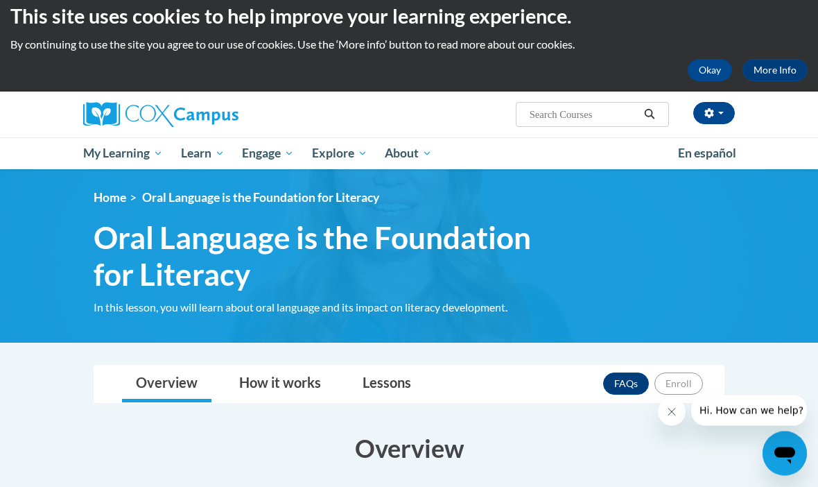
scroll to position [0, 0]
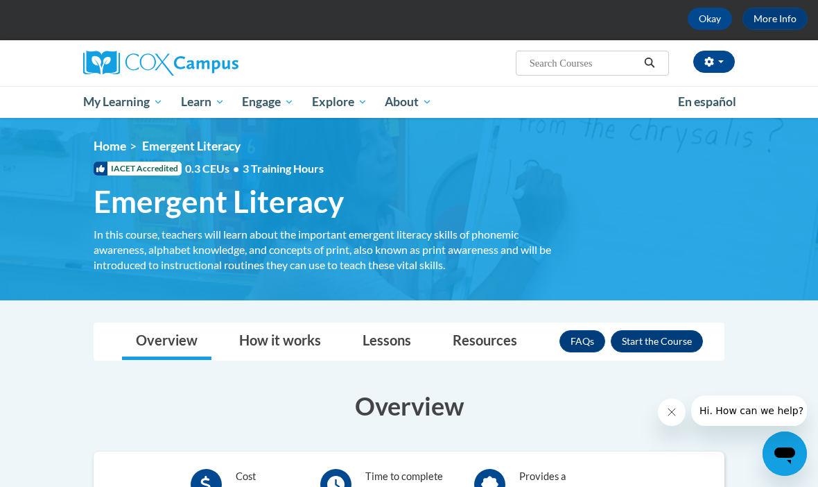
scroll to position [62, 0]
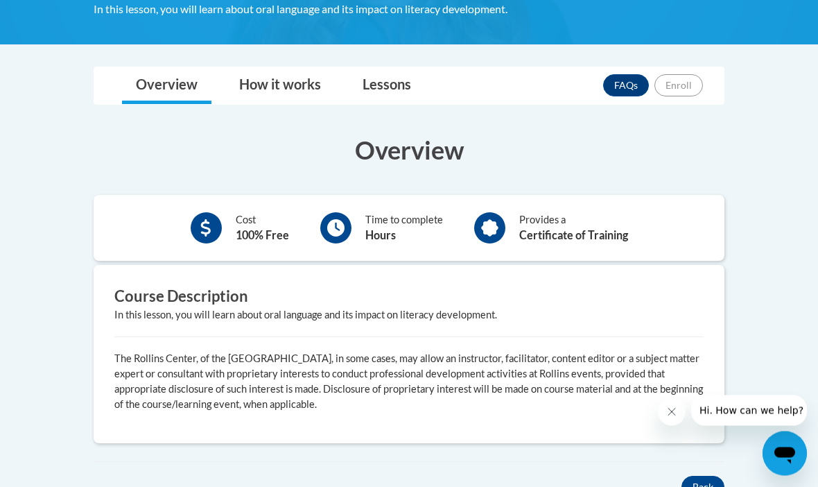
scroll to position [310, 0]
click at [307, 82] on link "How it works" at bounding box center [280, 85] width 110 height 37
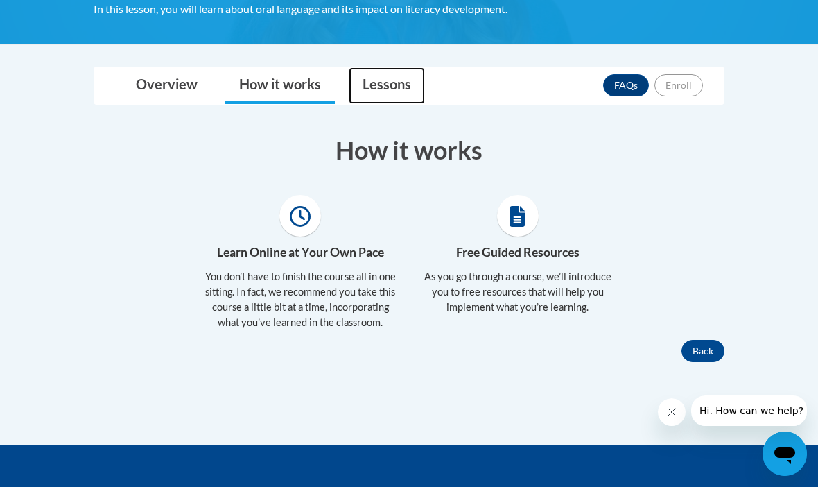
click at [400, 87] on link "Lessons" at bounding box center [387, 85] width 76 height 37
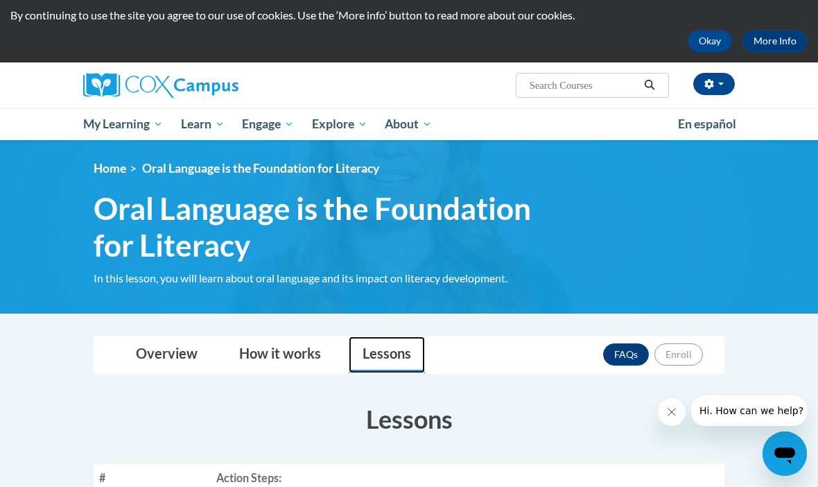
scroll to position [40, 0]
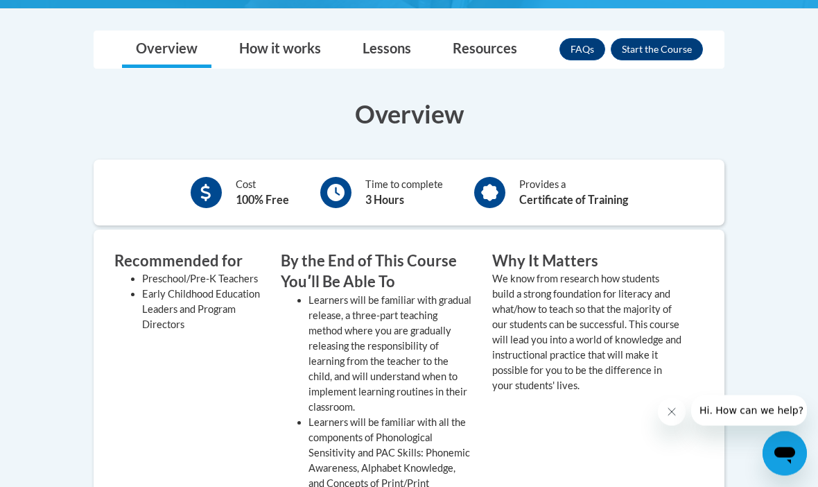
scroll to position [363, 0]
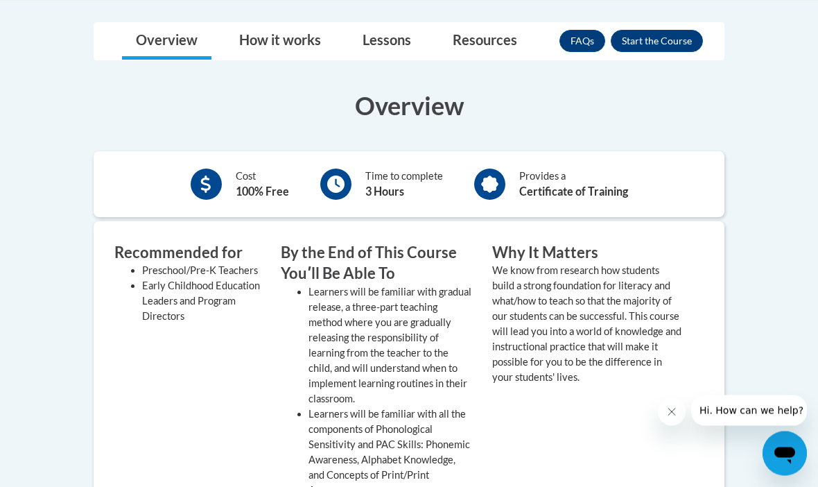
click at [725, 90] on div "Overview Cost 100% Free Time to complete 3 Hours Provides a Certificate of Trai…" at bounding box center [409, 478] width 652 height 779
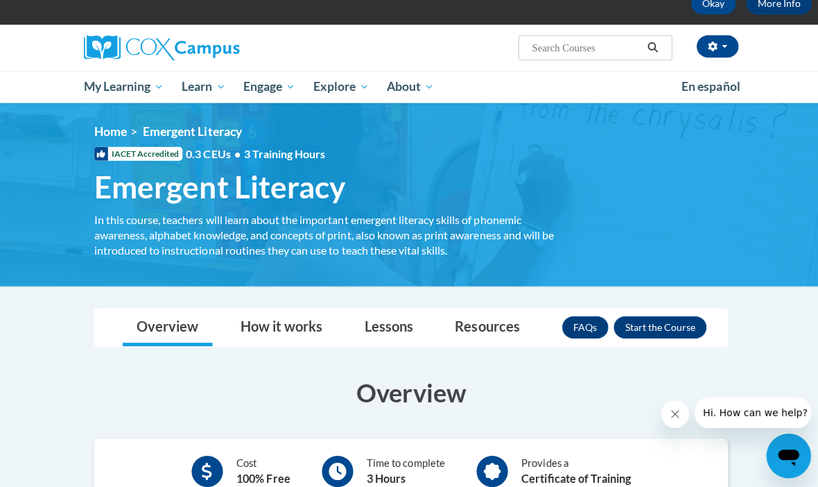
scroll to position [0, 0]
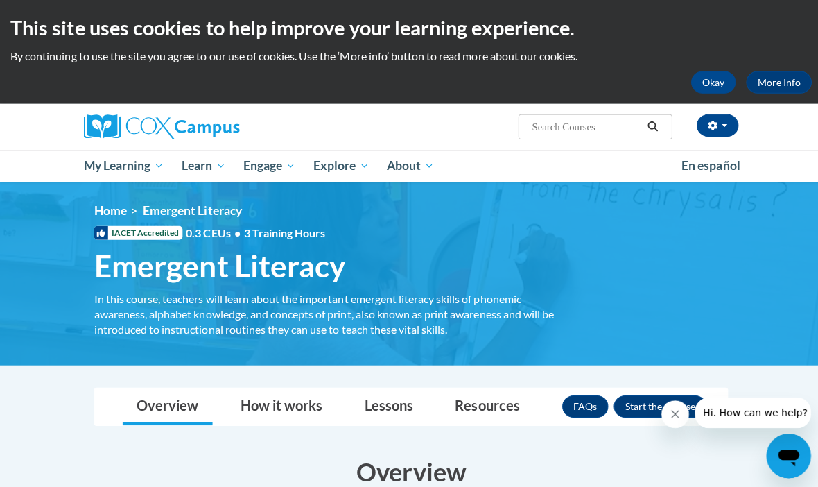
click at [34, 174] on div "[PERSON_NAME] (Eastern Daylight Time GMT-0400 ) My Profile Inbox My Transcripts…" at bounding box center [409, 142] width 818 height 78
click at [35, 182] on img at bounding box center [409, 272] width 818 height 182
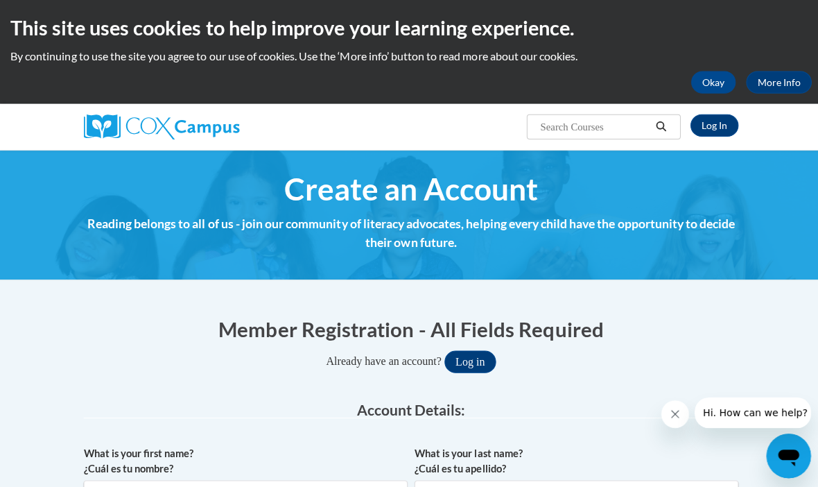
click at [105, 146] on div at bounding box center [185, 126] width 224 height 46
click at [94, 157] on img at bounding box center [409, 213] width 818 height 129
click at [93, 159] on img at bounding box center [409, 213] width 818 height 129
click at [92, 157] on img at bounding box center [409, 213] width 818 height 129
